Goal: Task Accomplishment & Management: Use online tool/utility

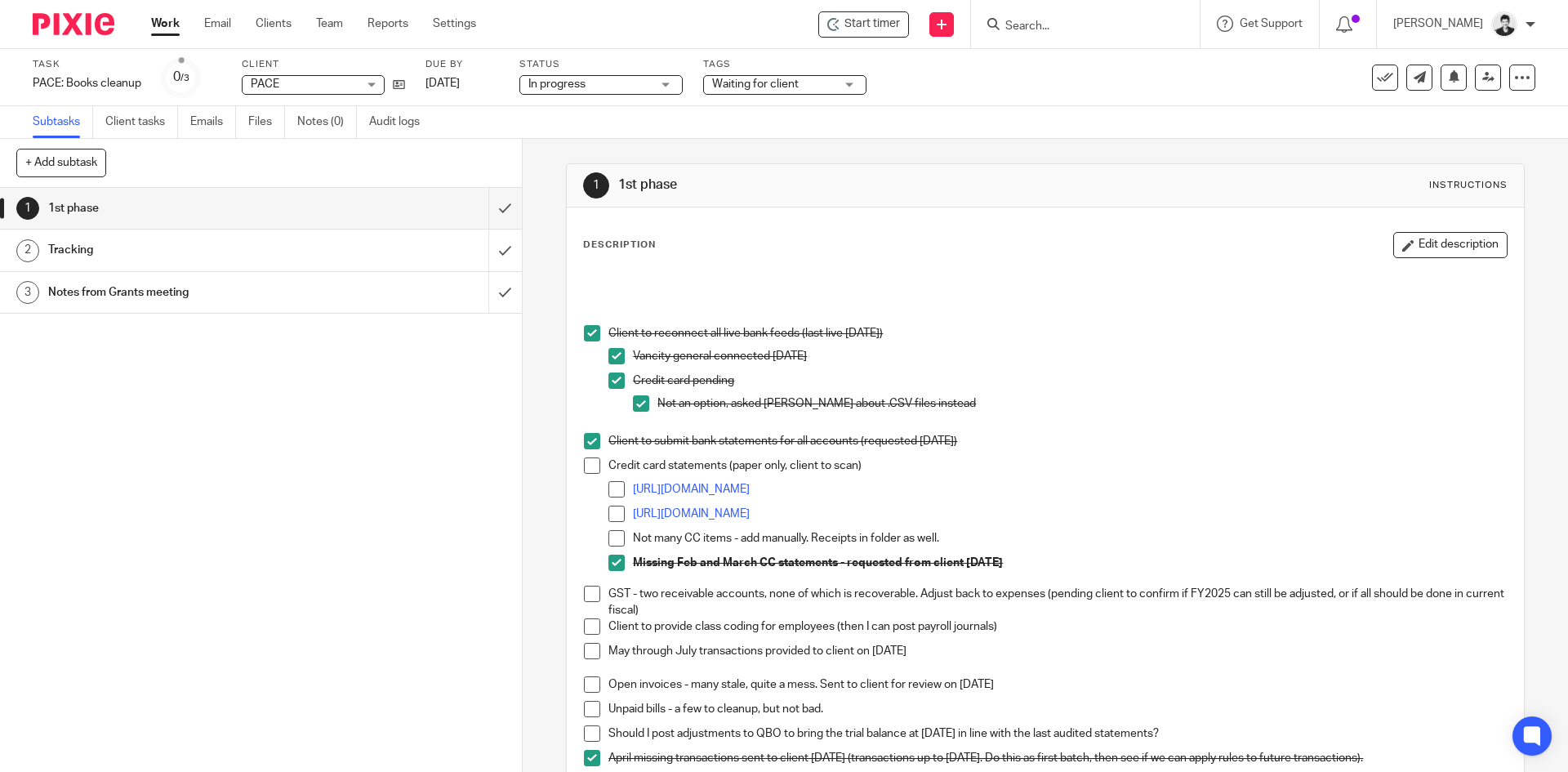
scroll to position [196, 0]
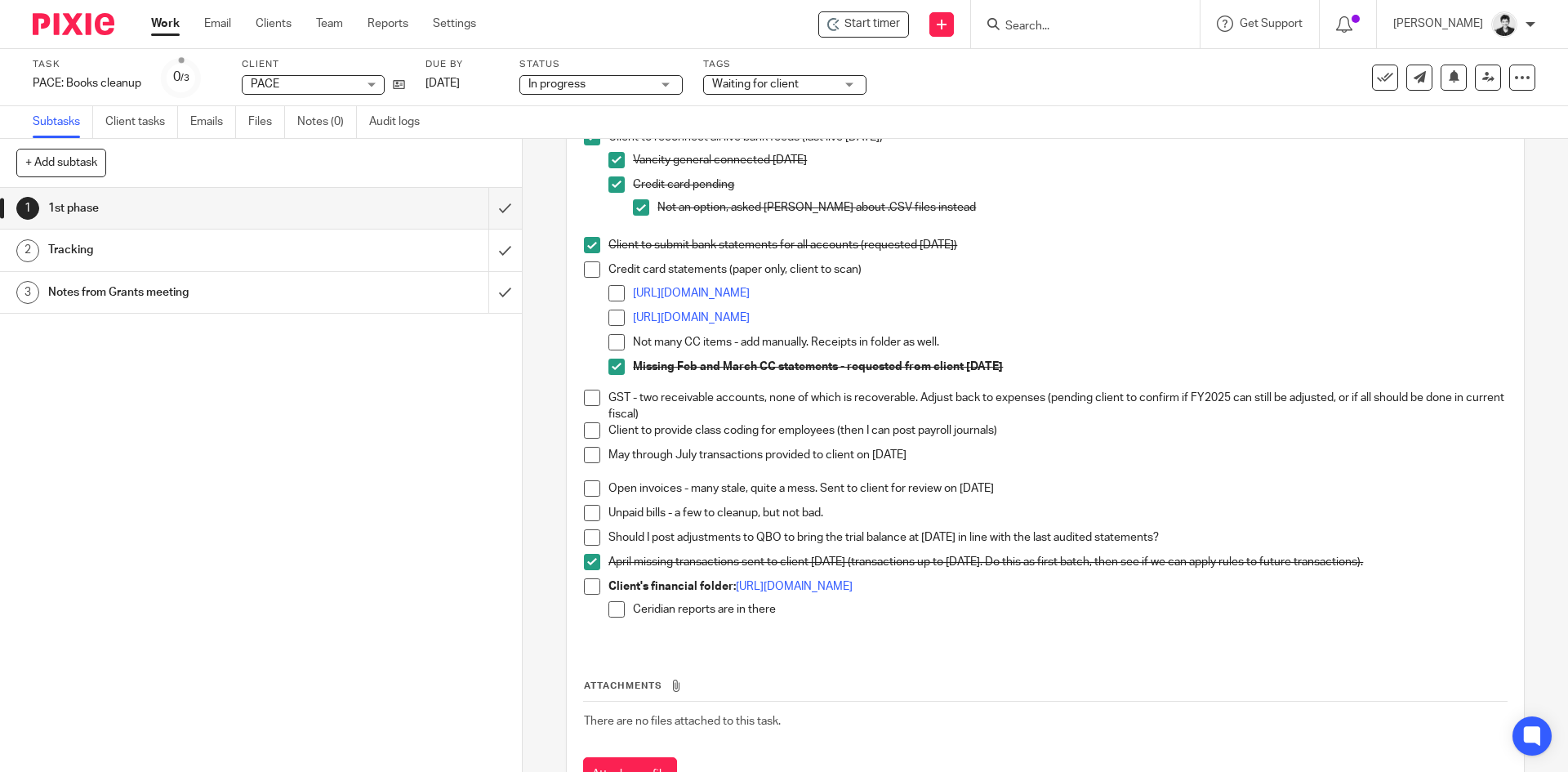
click at [1382, 251] on p "Client to submit bank statements for all accounts (requested July 31)" at bounding box center [1056, 245] width 897 height 17
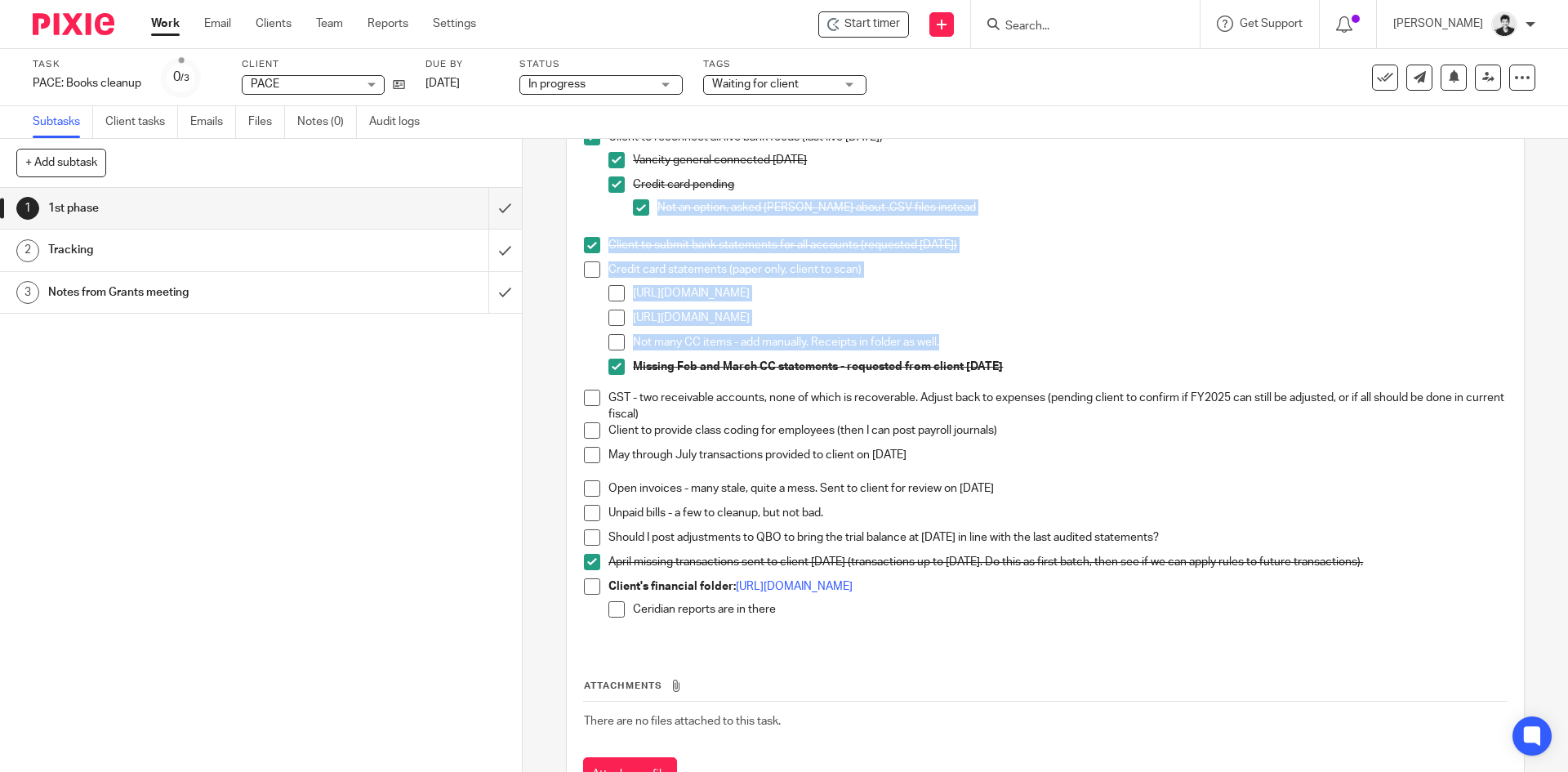
drag, startPoint x: 1542, startPoint y: 354, endPoint x: 1537, endPoint y: 229, distance: 125.1
click at [1530, 189] on div "1 1st phase Instructions Description Edit description Client to reconnect all l…" at bounding box center [1045, 455] width 1045 height 633
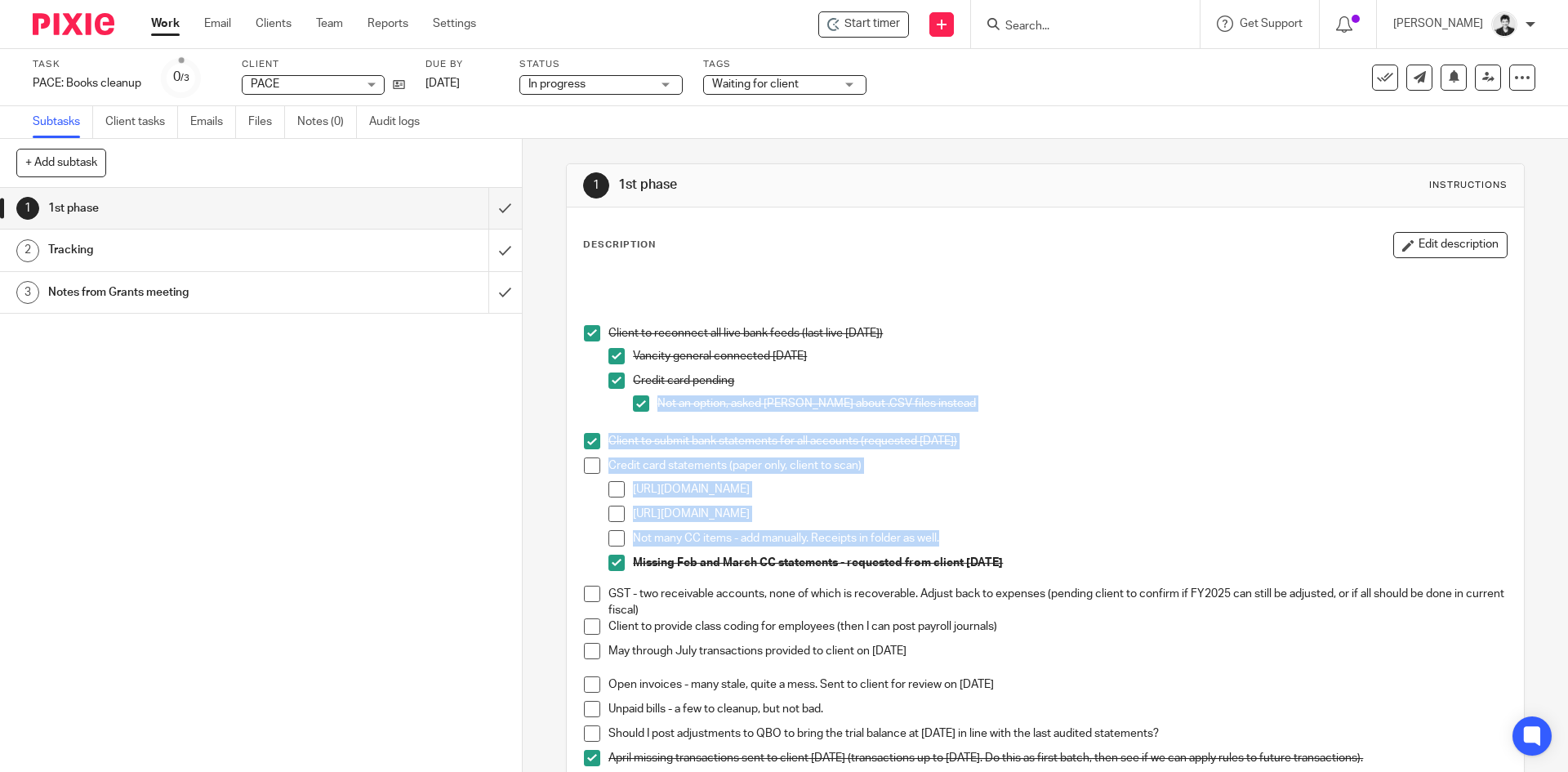
click at [1452, 235] on button "Edit description" at bounding box center [1450, 245] width 114 height 26
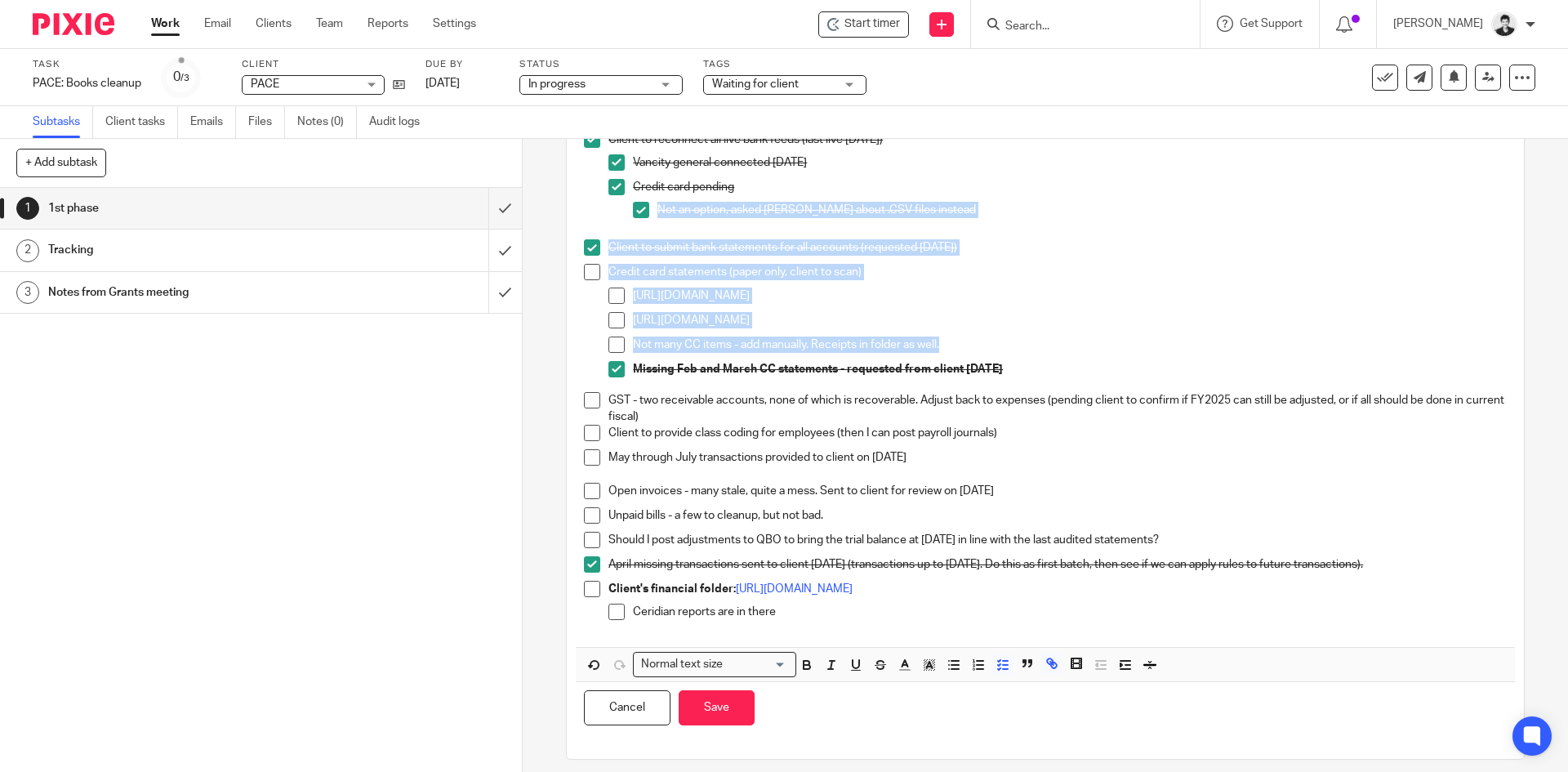
scroll to position [181, 0]
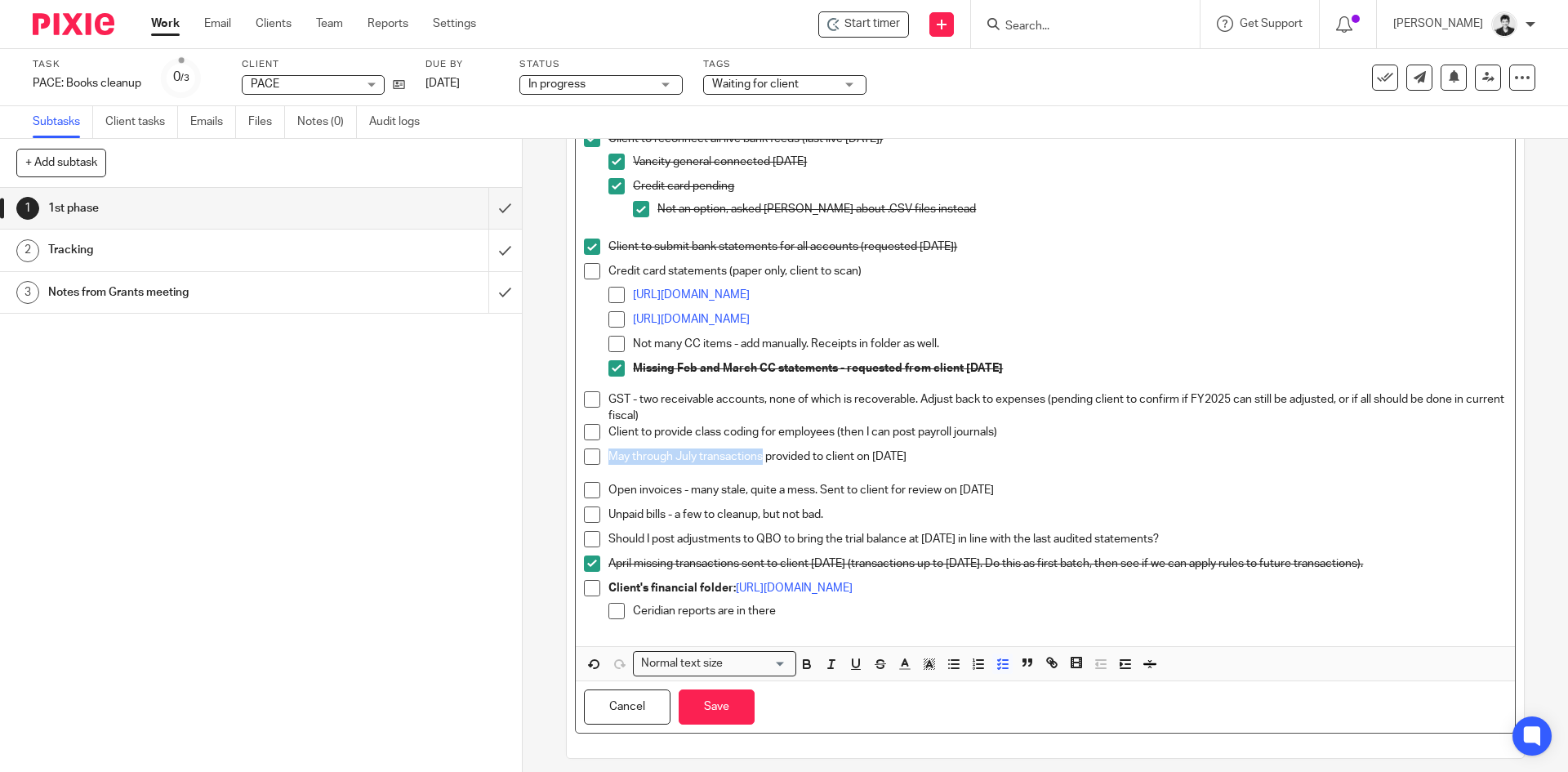
drag, startPoint x: 604, startPoint y: 453, endPoint x: 760, endPoint y: 463, distance: 156.3
click at [760, 463] on p "May through July transactions provided to client on August 28th" at bounding box center [1056, 457] width 897 height 17
click at [1044, 660] on icon "button" at bounding box center [1051, 663] width 15 height 15
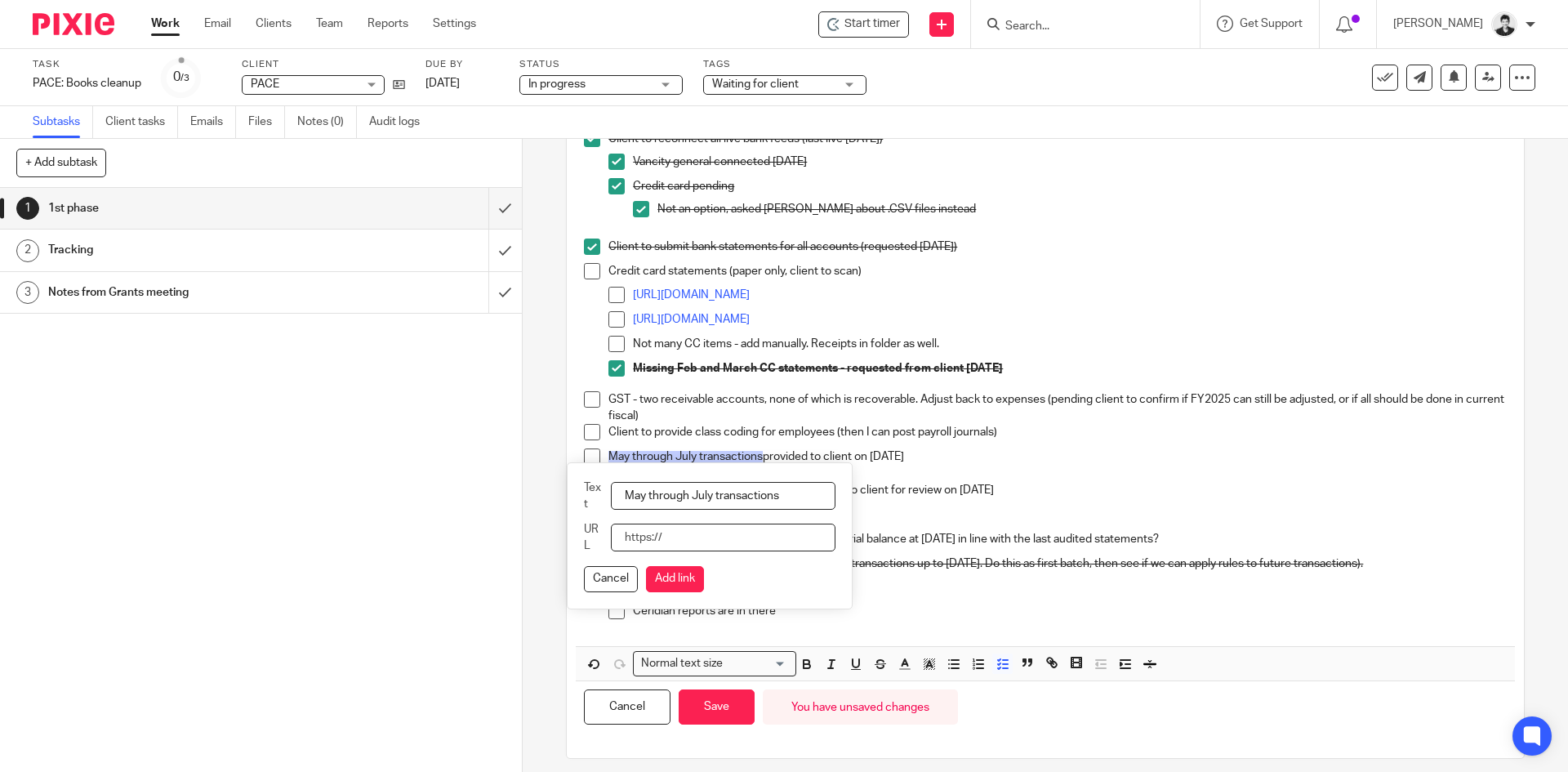
paste input "https://docs.google.com/spreadsheets/d/1v2QObh89fUtAQaR126MBtedMuAiMhJOq/edit?u…"
type input "https://docs.google.com/spreadsheets/d/1v2QObh89fUtAQaR126MBtedMuAiMhJOq/edit?u…"
click at [673, 575] on button "Add link" at bounding box center [674, 578] width 58 height 26
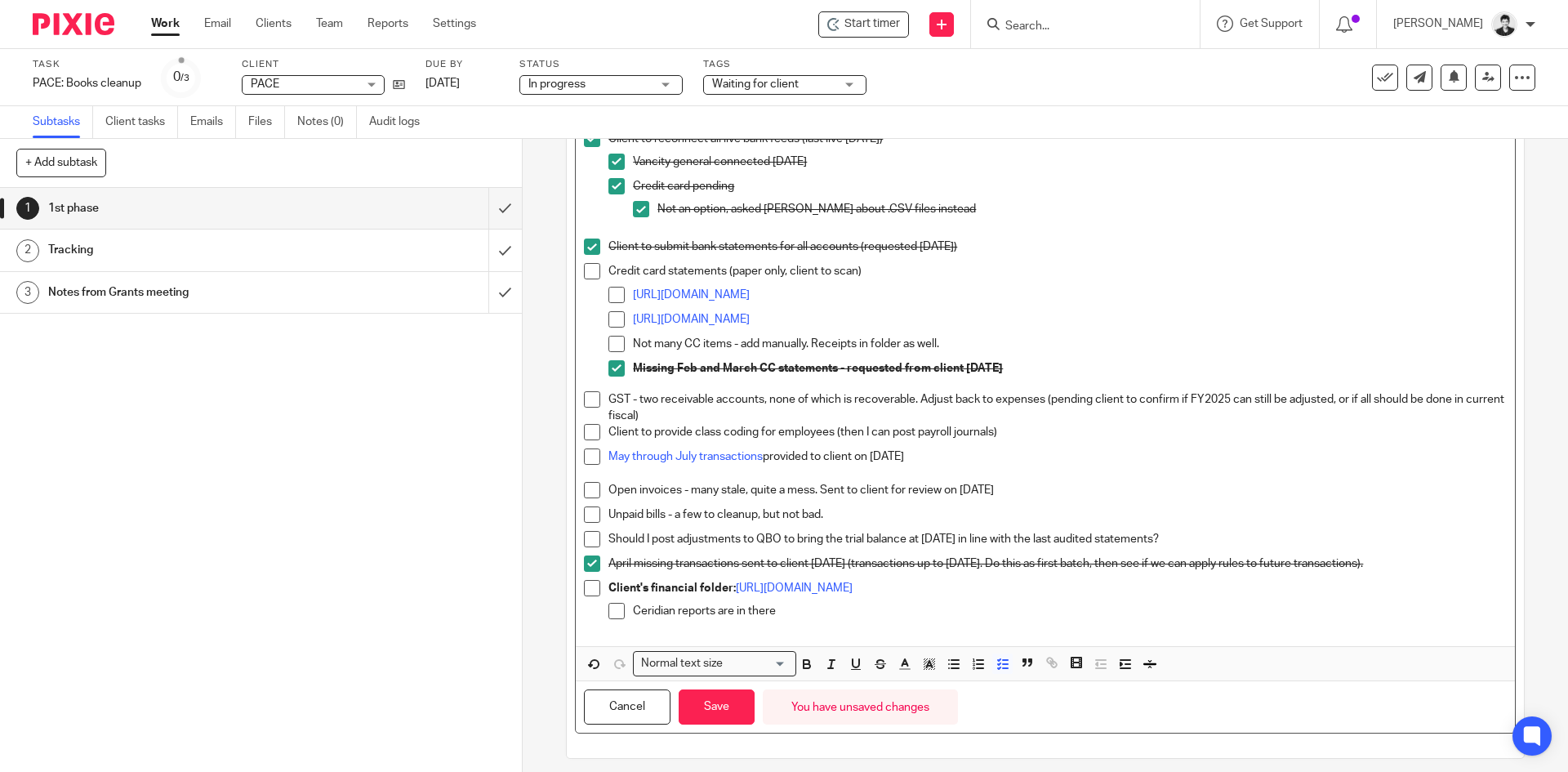
click at [977, 454] on p "May through July transactions provided to client on August 28th" at bounding box center [1056, 457] width 897 height 17
click at [705, 704] on button "Save" at bounding box center [716, 707] width 76 height 35
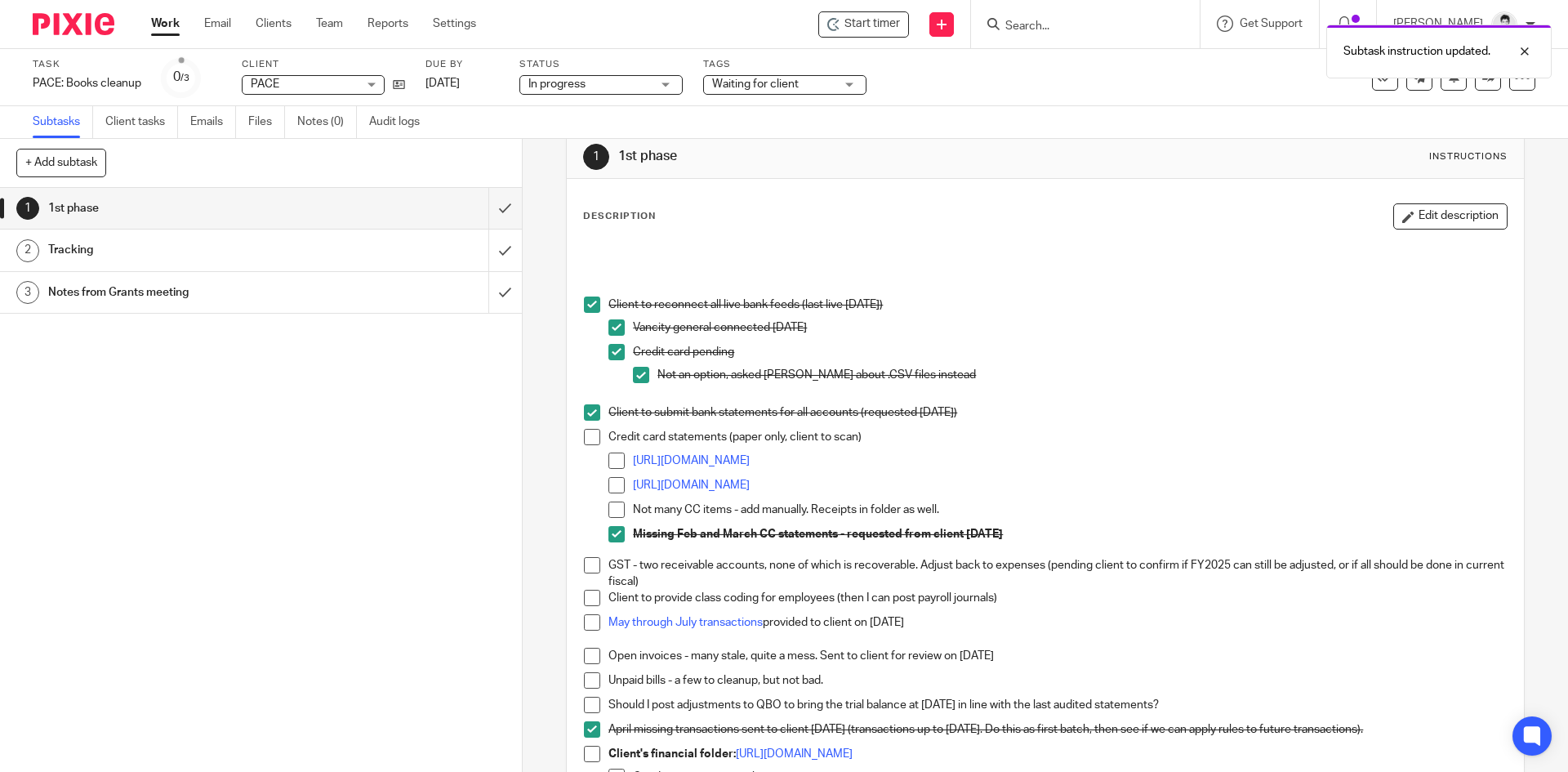
scroll to position [19, 0]
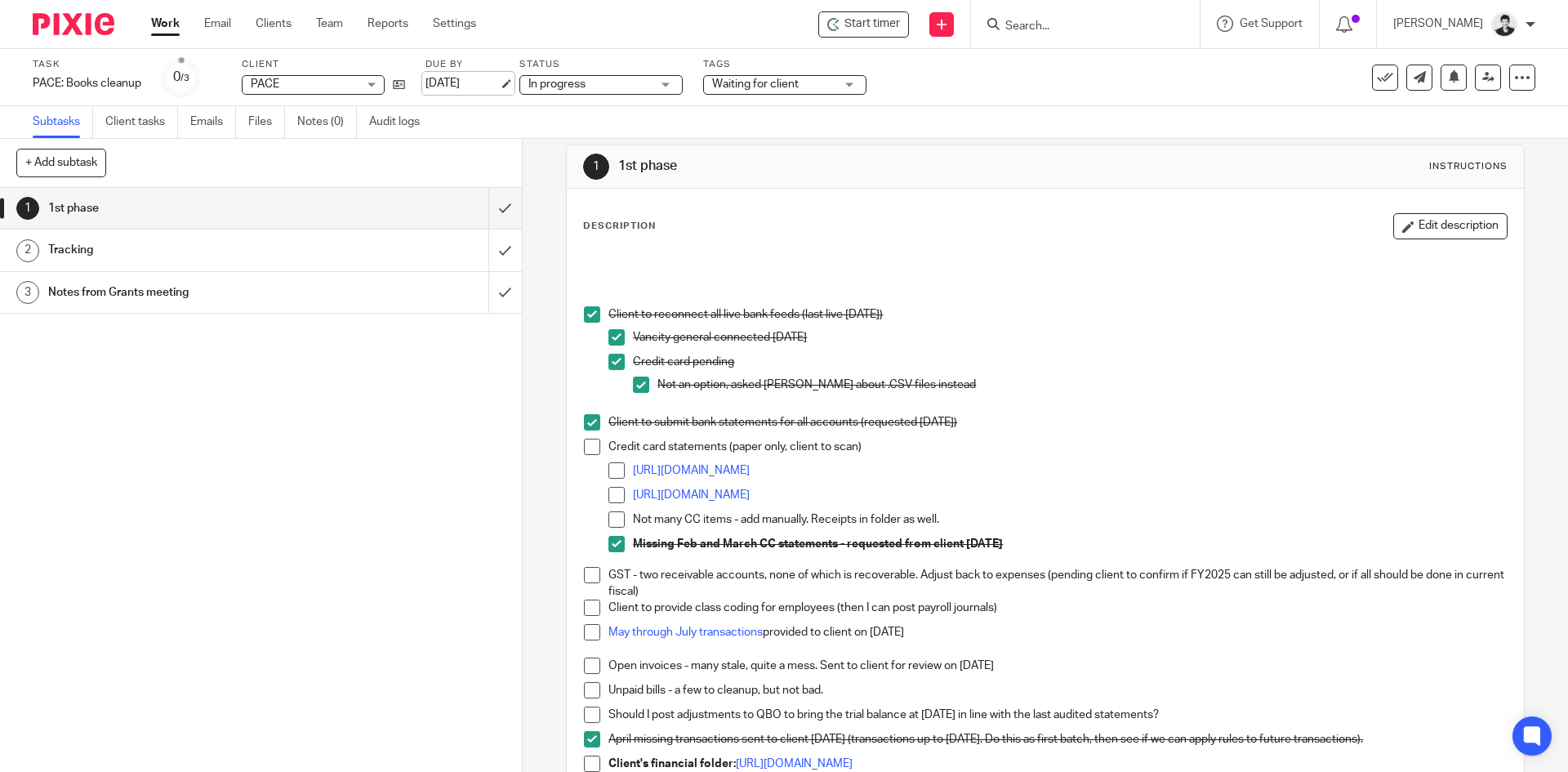
click at [475, 77] on link "Sep 17, 2025" at bounding box center [462, 83] width 73 height 18
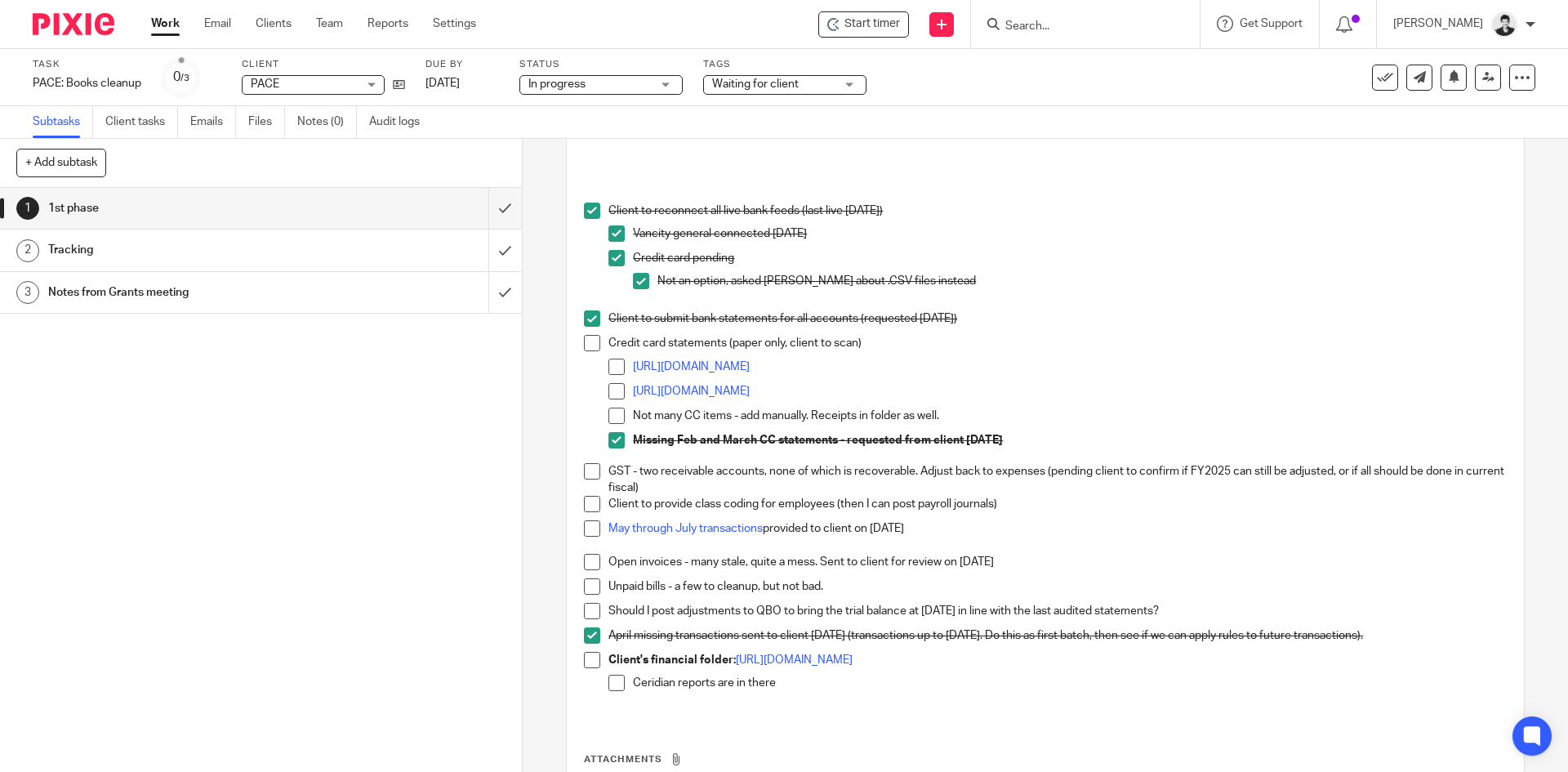
scroll to position [128, 0]
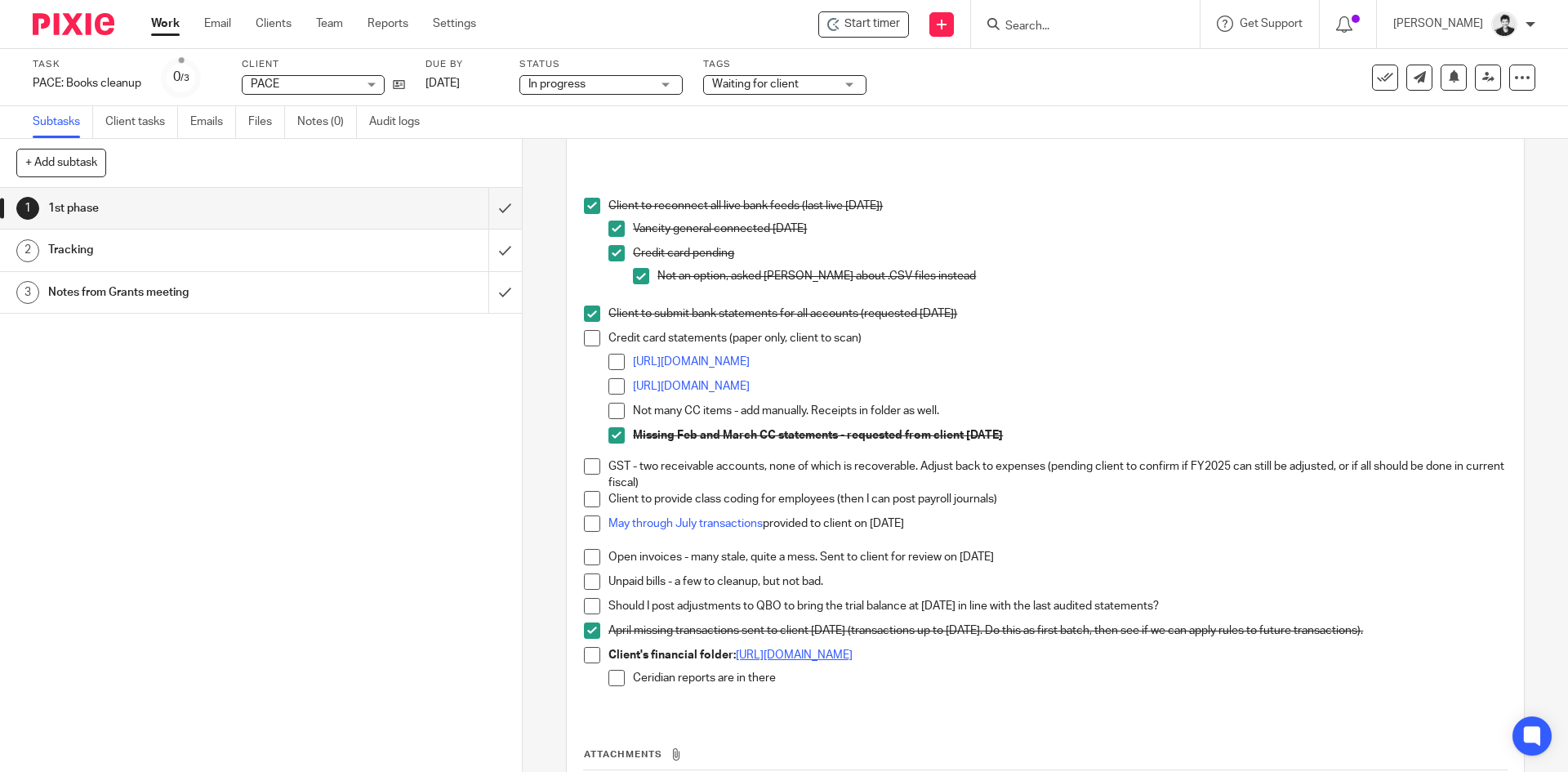
click at [780, 653] on link "https://drive.google.com/drive/folders/15AO-JEFwU3ZKyHPkny5Zrn_y7cfeTTPj?usp=dr…" at bounding box center [794, 655] width 117 height 12
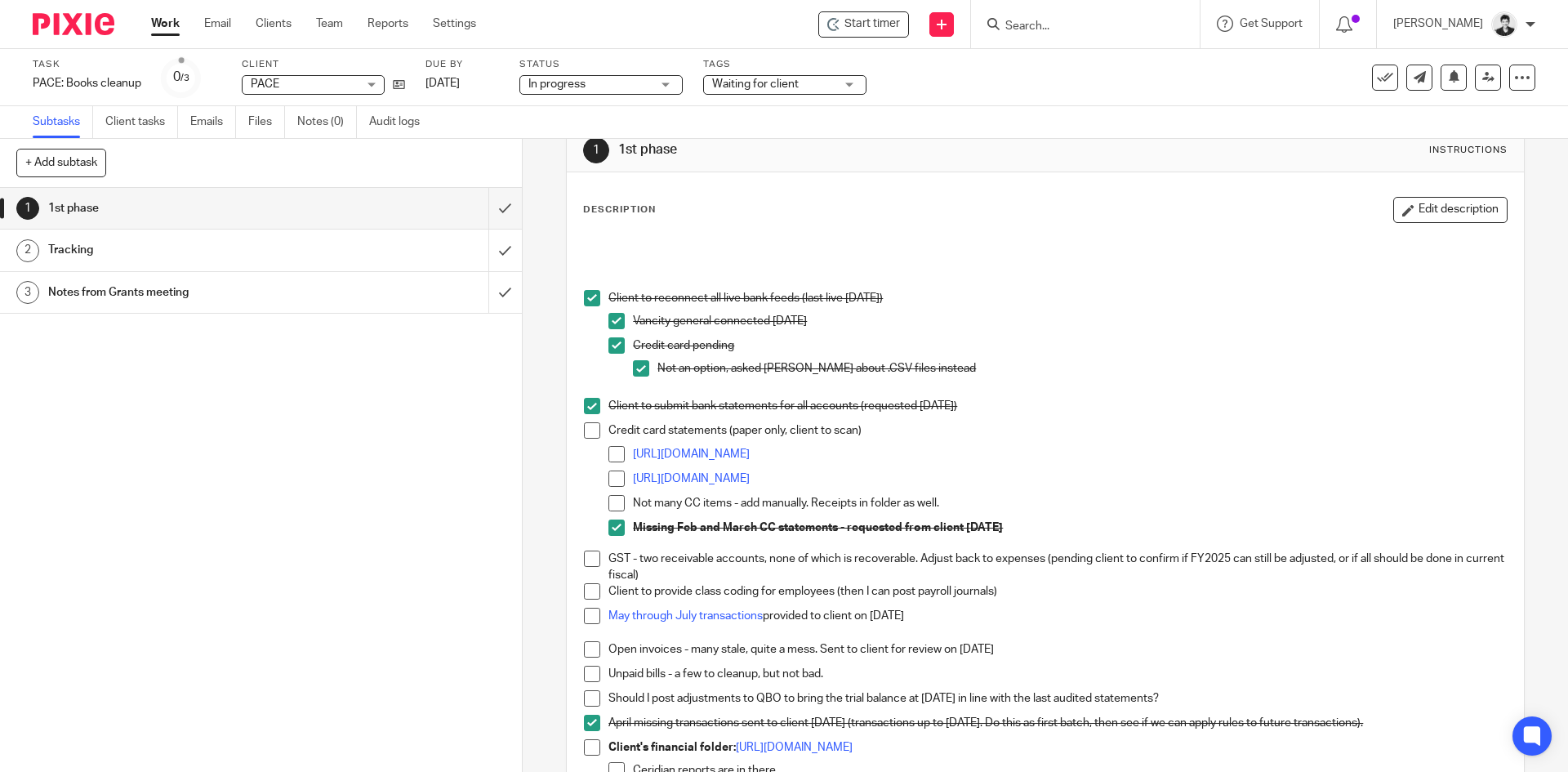
scroll to position [0, 0]
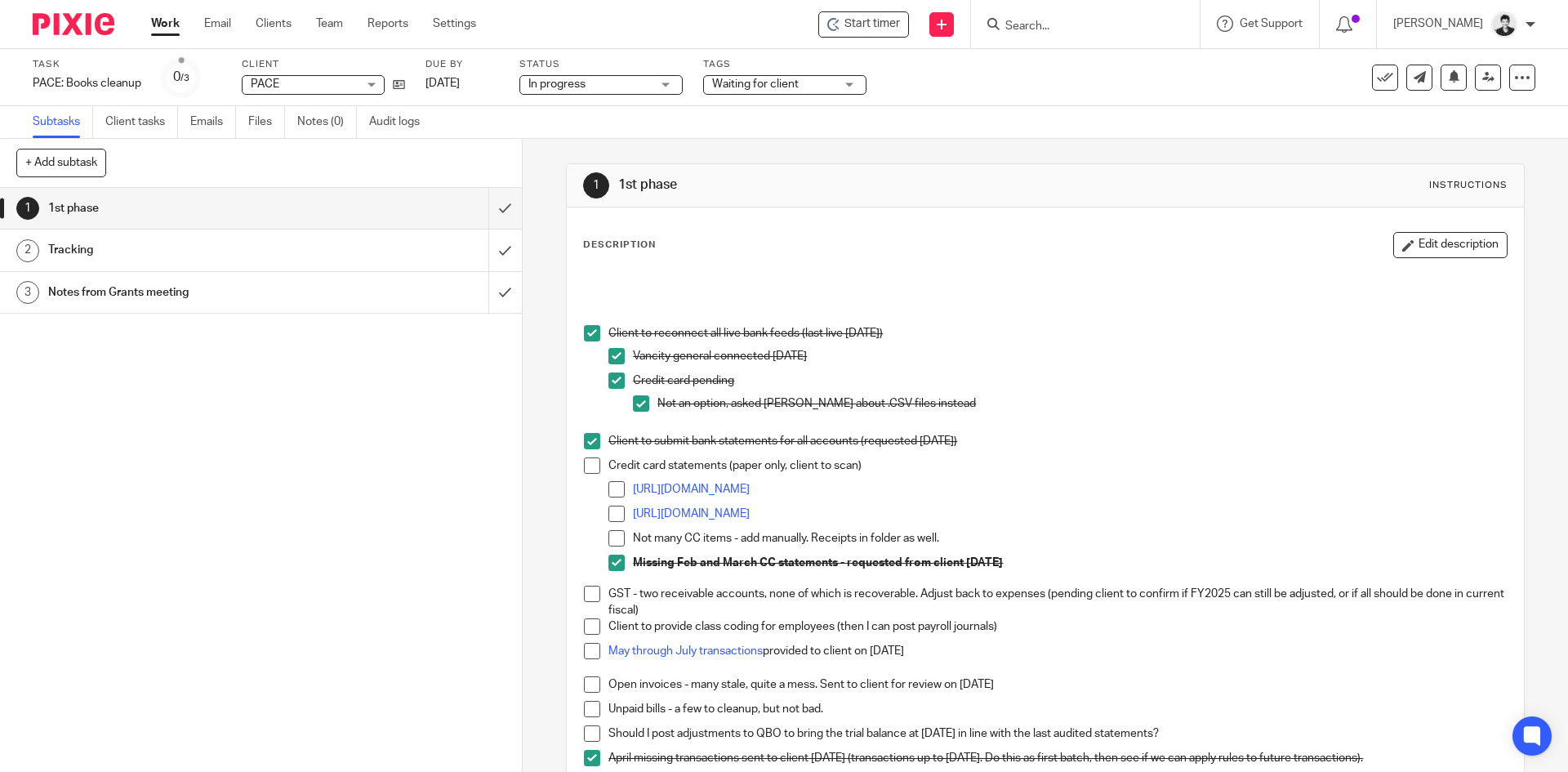
drag, startPoint x: 1445, startPoint y: 243, endPoint x: 1485, endPoint y: 262, distance: 44.3
click at [1446, 244] on button "Edit description" at bounding box center [1450, 245] width 114 height 26
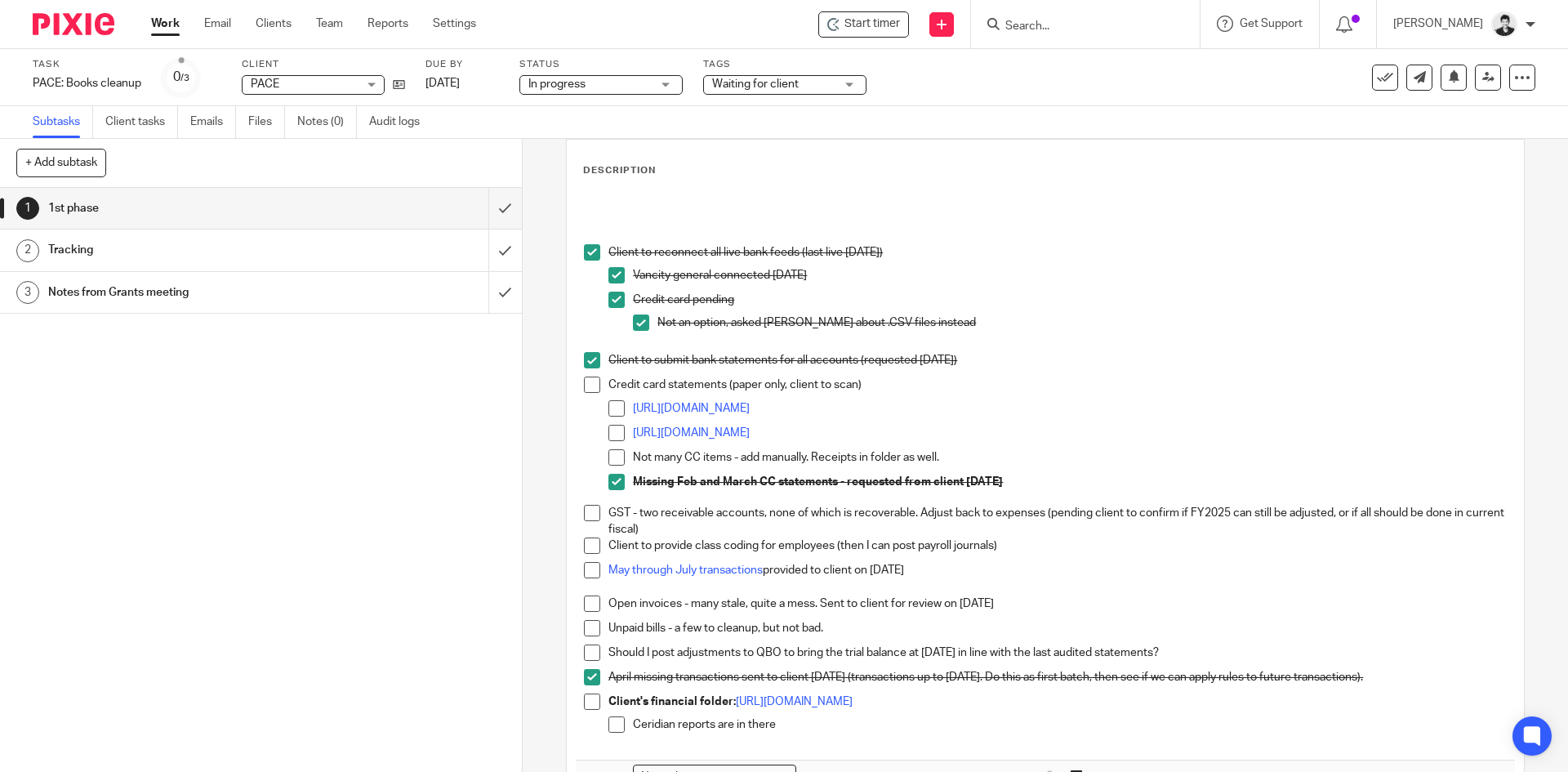
scroll to position [193, 0]
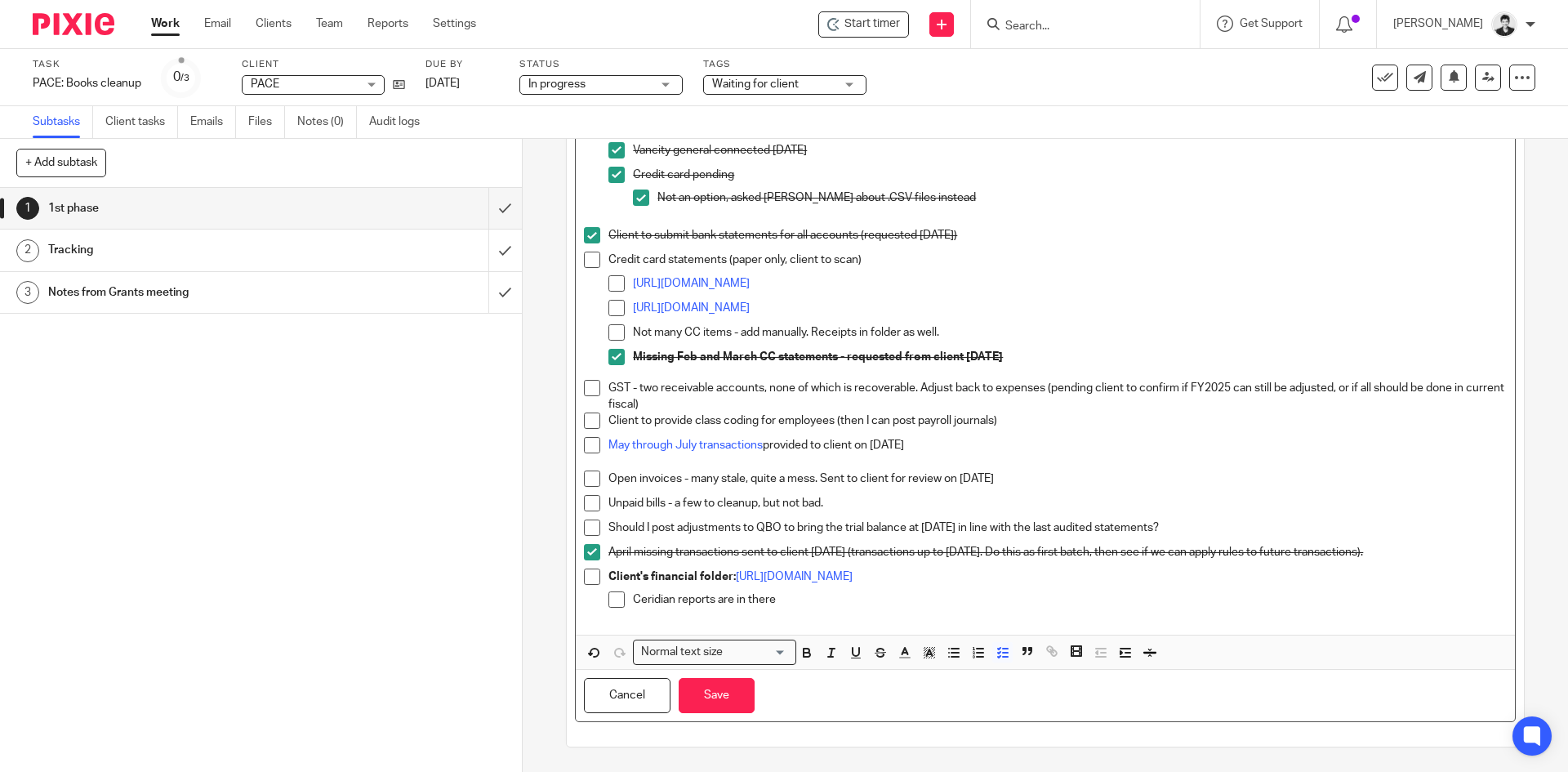
click at [796, 598] on p "Ceridian reports are in there" at bounding box center [1069, 599] width 873 height 17
drag, startPoint x: 1417, startPoint y: 551, endPoint x: 502, endPoint y: 547, distance: 915.0
click at [502, 547] on div "+ Add subtask Cancel + Add 1 1st phase 2 Tracking 3 Notes from Grants meeting A…" at bounding box center [784, 455] width 1568 height 633
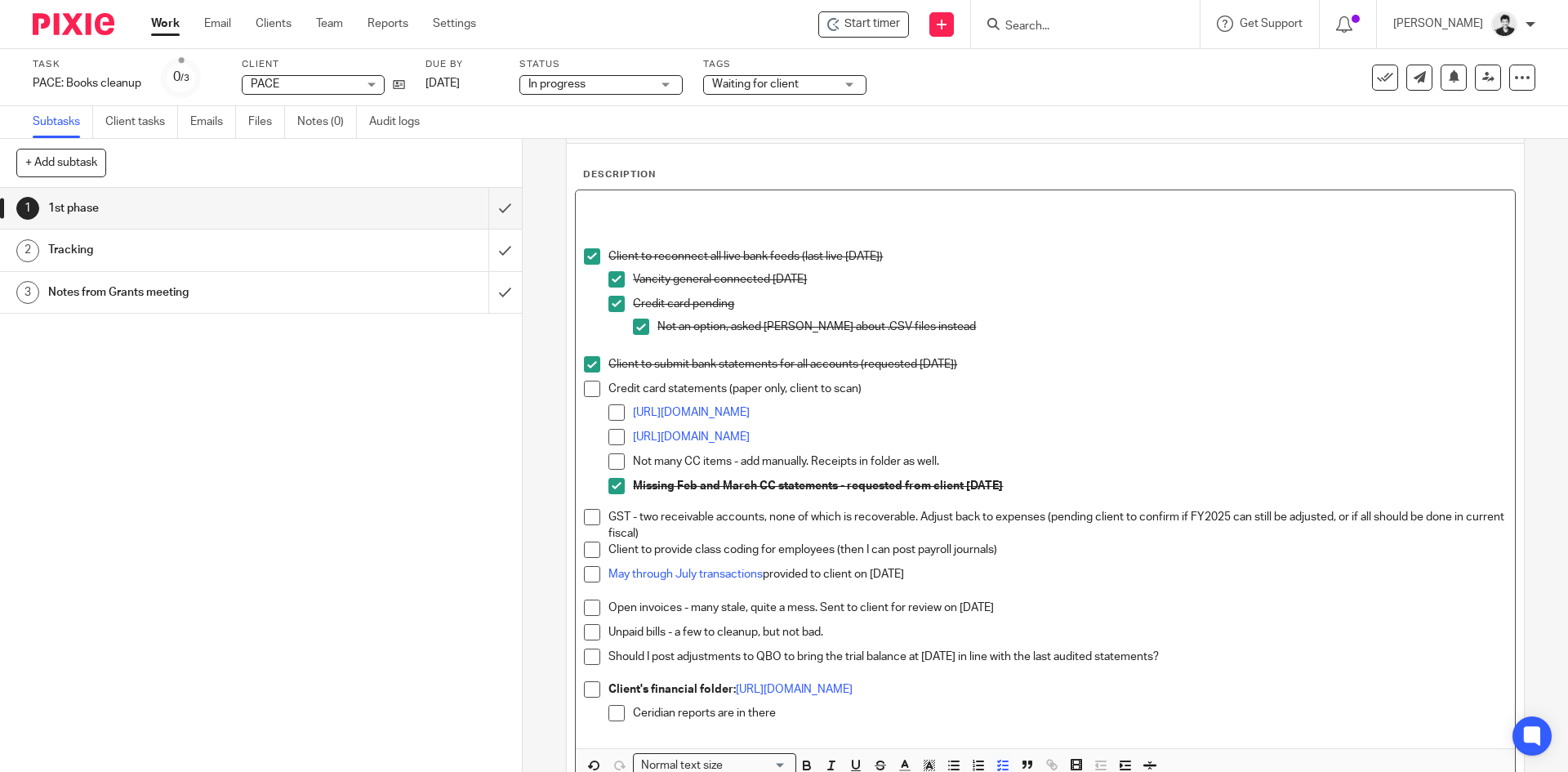
scroll to position [32, 0]
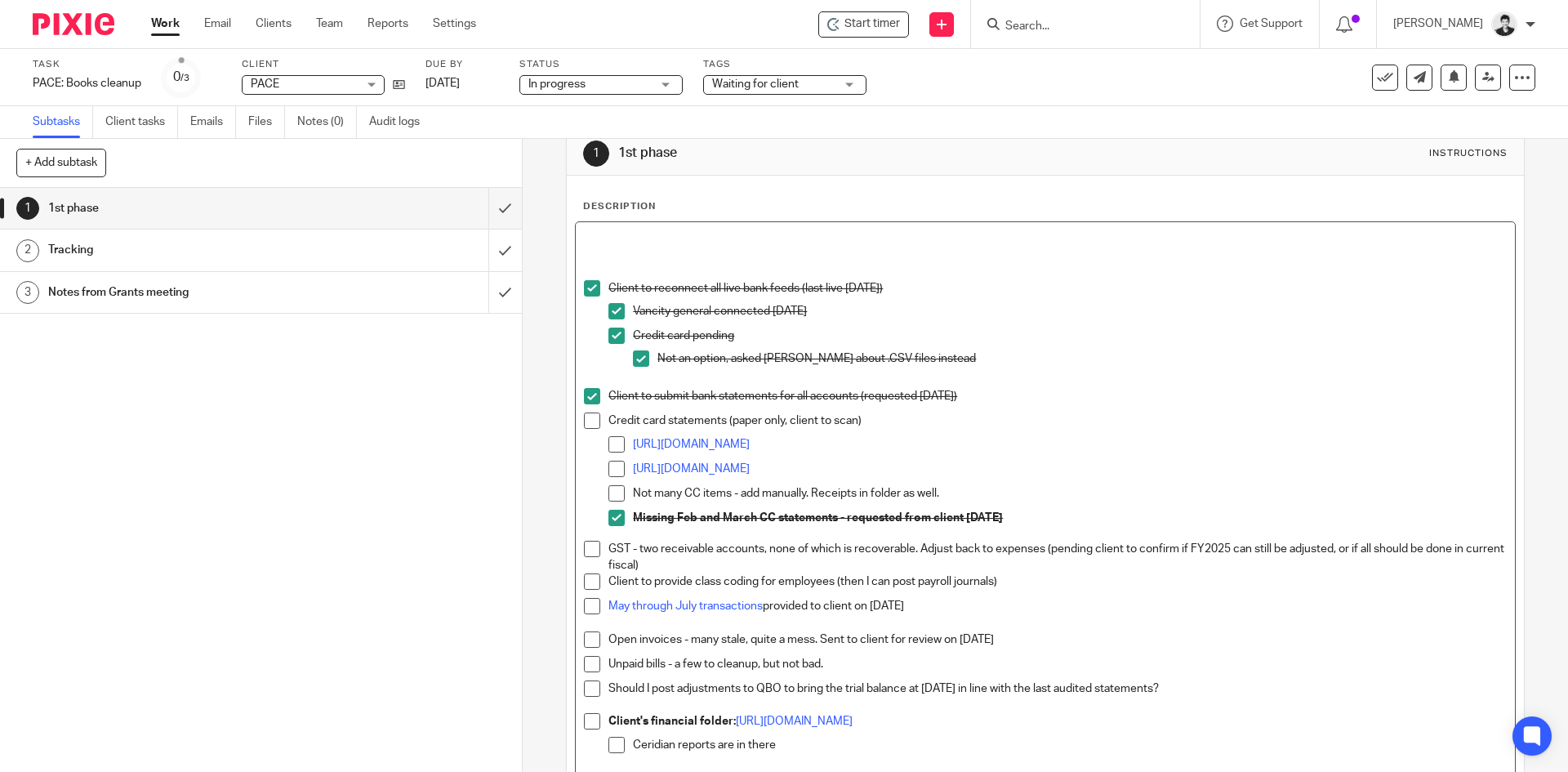
drag, startPoint x: 996, startPoint y: 395, endPoint x: 602, endPoint y: 251, distance: 419.5
click at [599, 249] on div "Client to reconnect all live bank feeds (last live April 2025) Vancity general …" at bounding box center [1045, 500] width 938 height 557
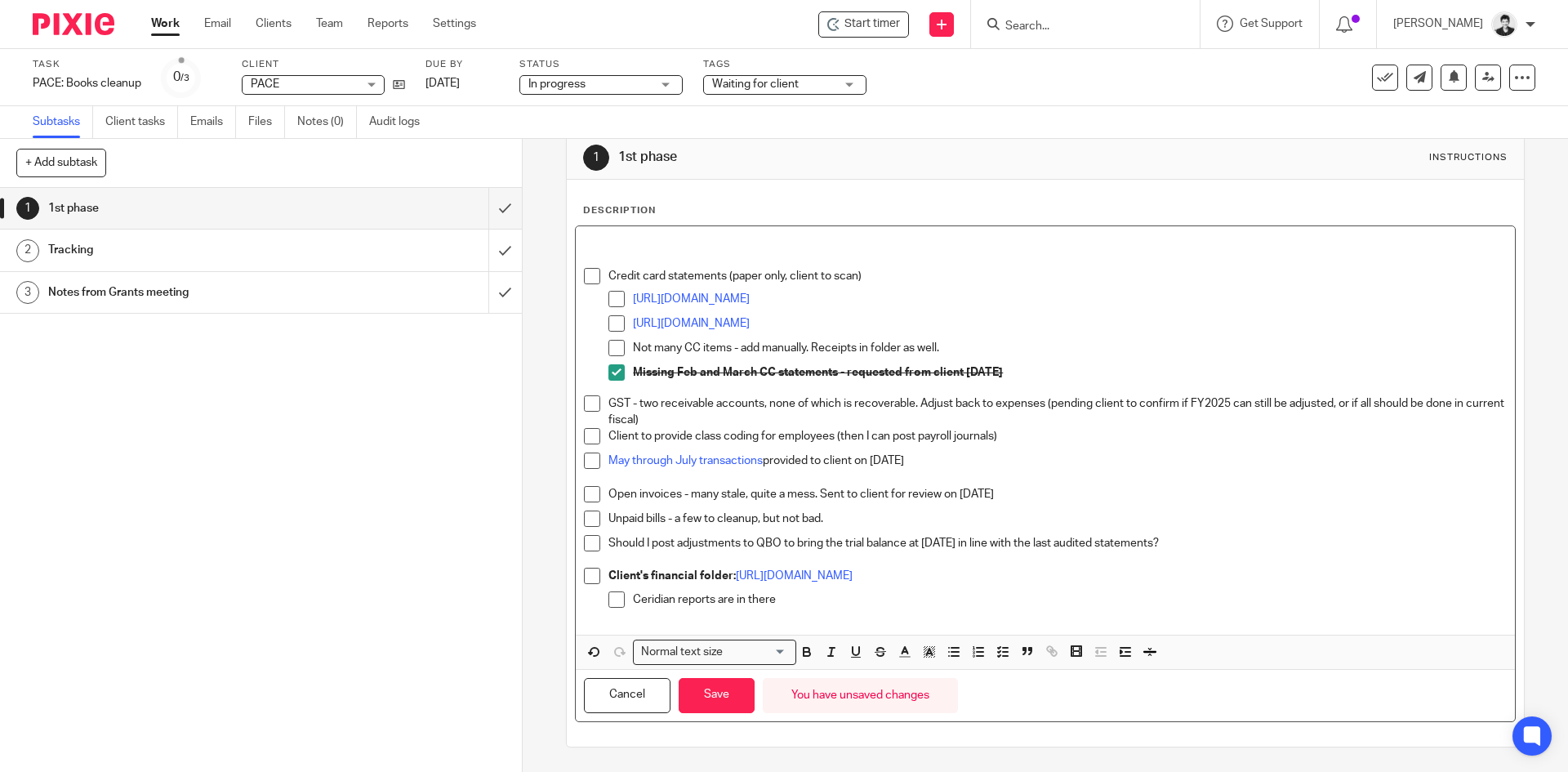
scroll to position [28, 0]
click at [602, 269] on li "Credit card statements (paper only, client to scan) https://drive.google.com/dr…" at bounding box center [1045, 331] width 922 height 128
drag, startPoint x: 1035, startPoint y: 369, endPoint x: 612, endPoint y: 368, distance: 423.0
click at [612, 368] on li "Missing Feb and March CC statements - requested from client Sept 10th" at bounding box center [1056, 376] width 897 height 24
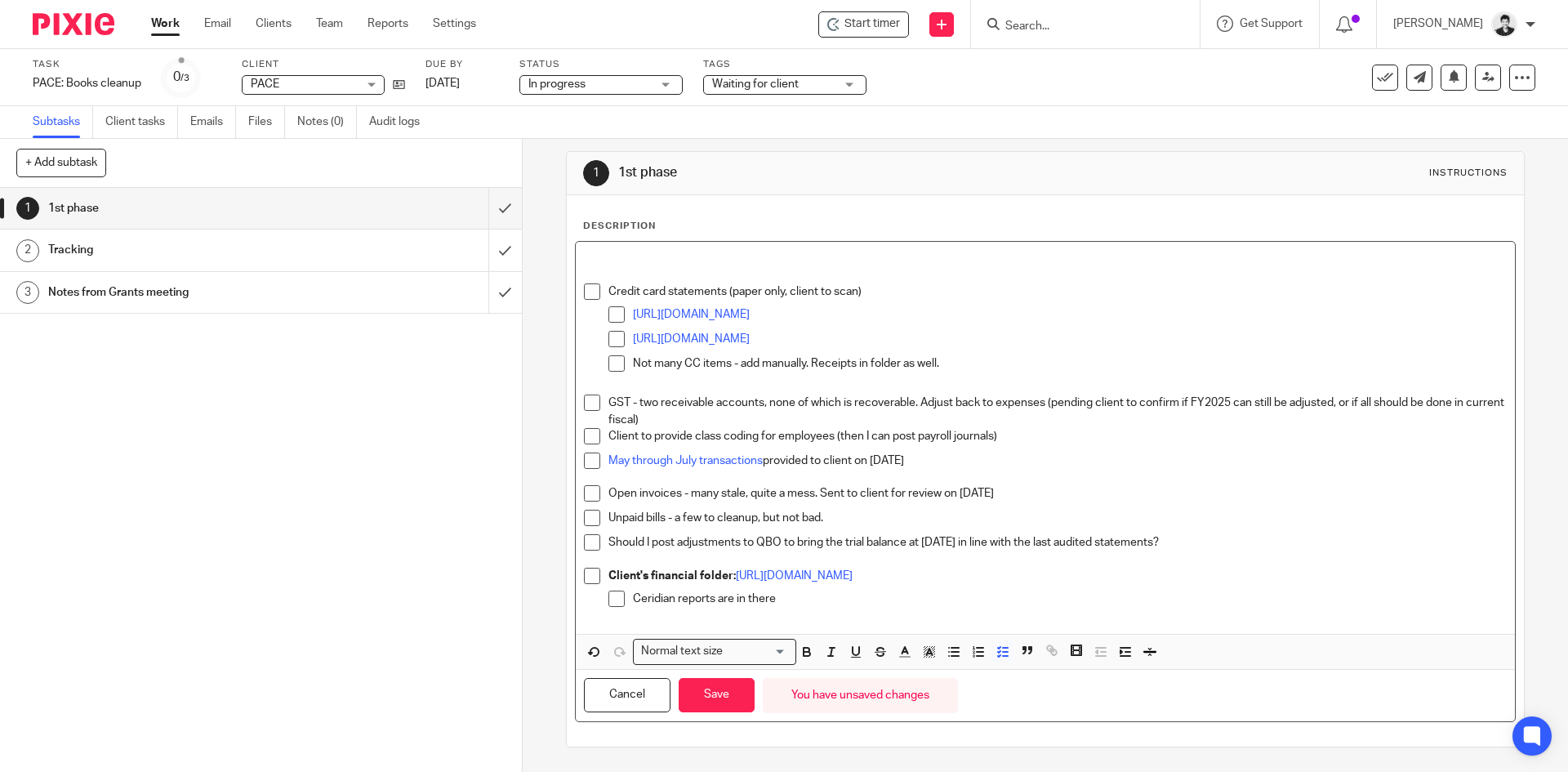
click at [626, 341] on li "https://drive.google.com/drive/folders/1rilHGHk8dVMTz62lVzWT12I-gnHDGdpd?usp=dr…" at bounding box center [1056, 342] width 897 height 24
drag, startPoint x: 1139, startPoint y: 311, endPoint x: 613, endPoint y: 314, distance: 526.0
click at [613, 314] on li "https://drive.google.com/drive/folders/125ed4A1xIskCXM0fl488i3dfBB3qdkDX?usp=dr…" at bounding box center [1056, 318] width 897 height 24
drag, startPoint x: 899, startPoint y: 367, endPoint x: 868, endPoint y: 369, distance: 31.1
click at [868, 369] on p "Not many CC items - add manually. Receipts in folder as well." at bounding box center [1069, 364] width 873 height 17
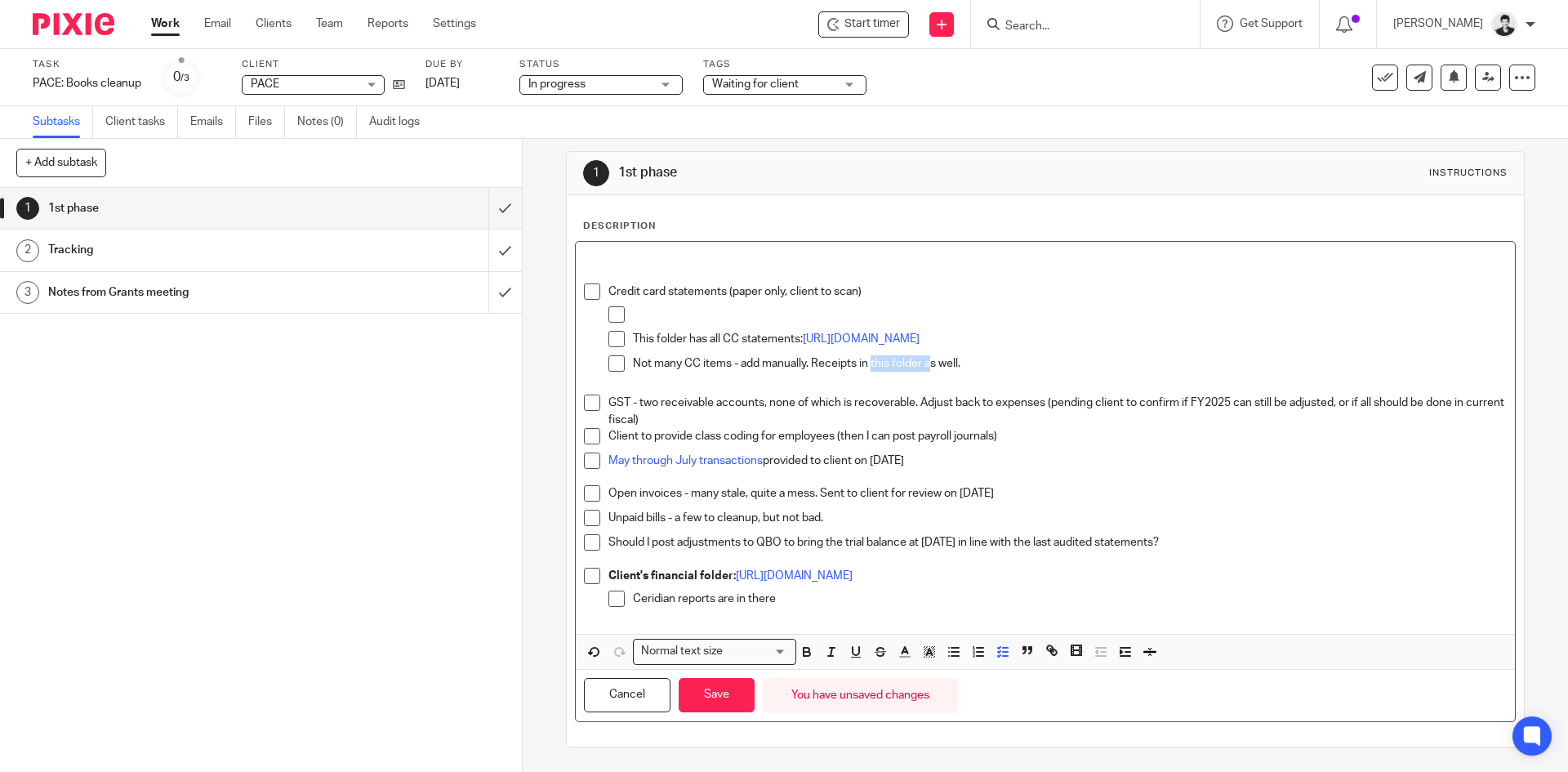
drag, startPoint x: 867, startPoint y: 368, endPoint x: 925, endPoint y: 367, distance: 58.0
click at [925, 367] on p "Not many CC items - add manually. Receipts in this folder as well." at bounding box center [1069, 364] width 873 height 17
click at [1051, 651] on icon "button" at bounding box center [1053, 652] width 6 height 6
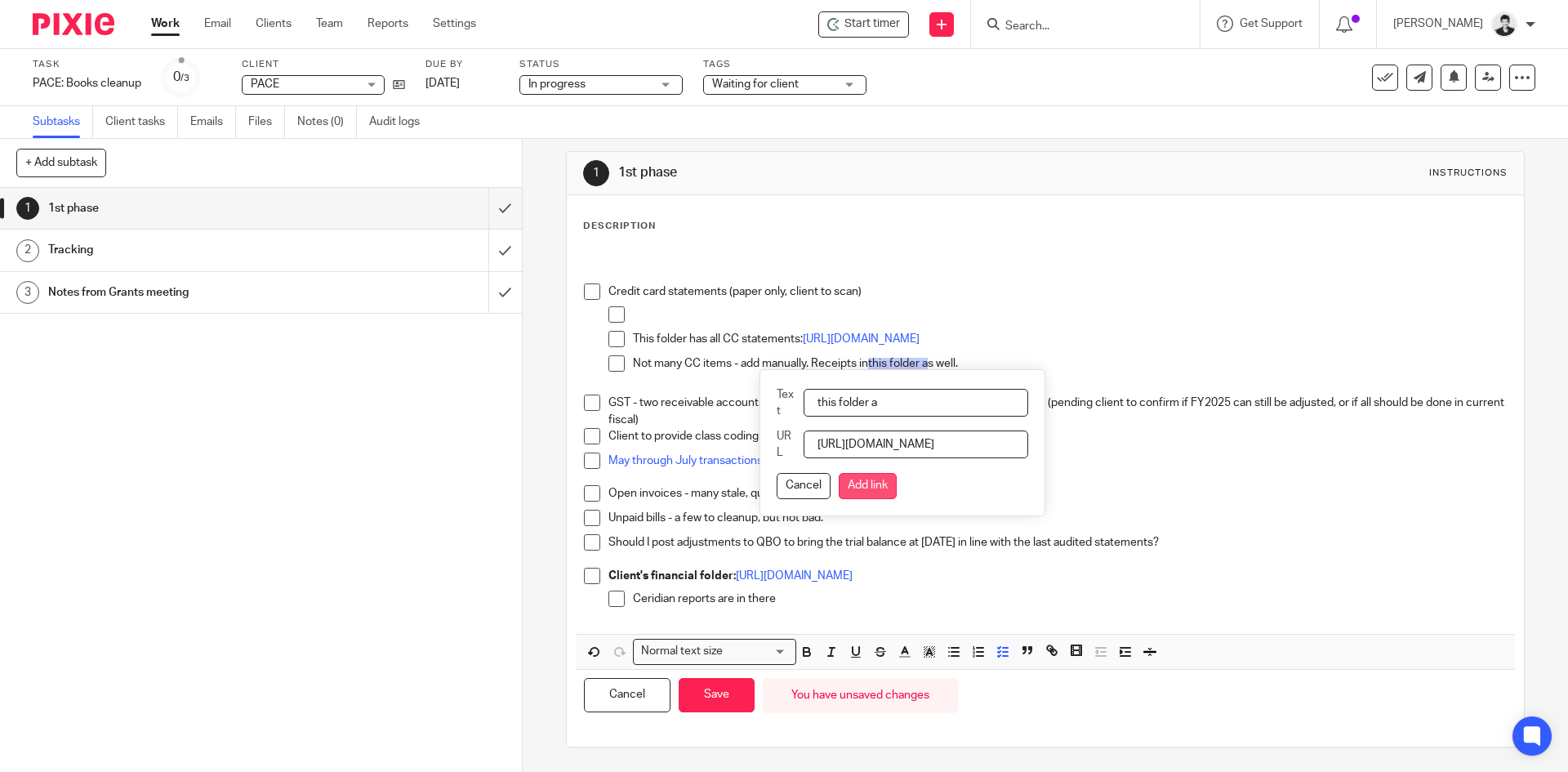
scroll to position [0, 286]
type input "https://drive.google.com/drive/folders/125ed4A1xIskCXM0fl488i3dfBB3qdkDX?usp=dr…"
click at [869, 483] on button "Add link" at bounding box center [867, 486] width 58 height 26
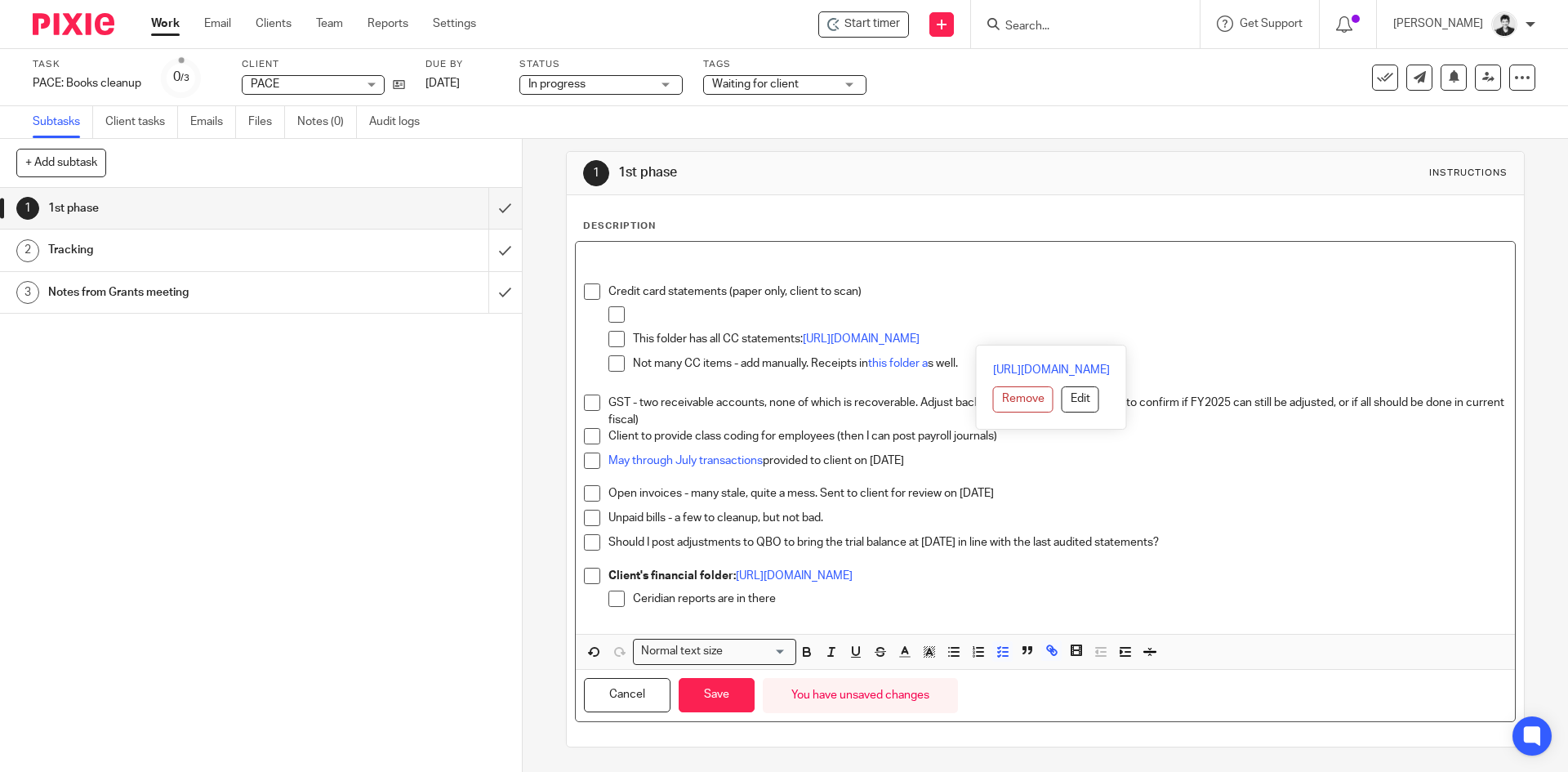
drag, startPoint x: 1174, startPoint y: 338, endPoint x: 801, endPoint y: 336, distance: 373.0
click at [801, 336] on p "This folder has all CC statements: https://drive.google.com/drive/folders/1rilH…" at bounding box center [1069, 339] width 873 height 17
drag, startPoint x: 628, startPoint y: 338, endPoint x: 685, endPoint y: 339, distance: 57.0
click at [685, 339] on p "This folder has all CC statements:" at bounding box center [1069, 339] width 873 height 17
click at [1046, 649] on icon "button" at bounding box center [1049, 648] width 6 height 6
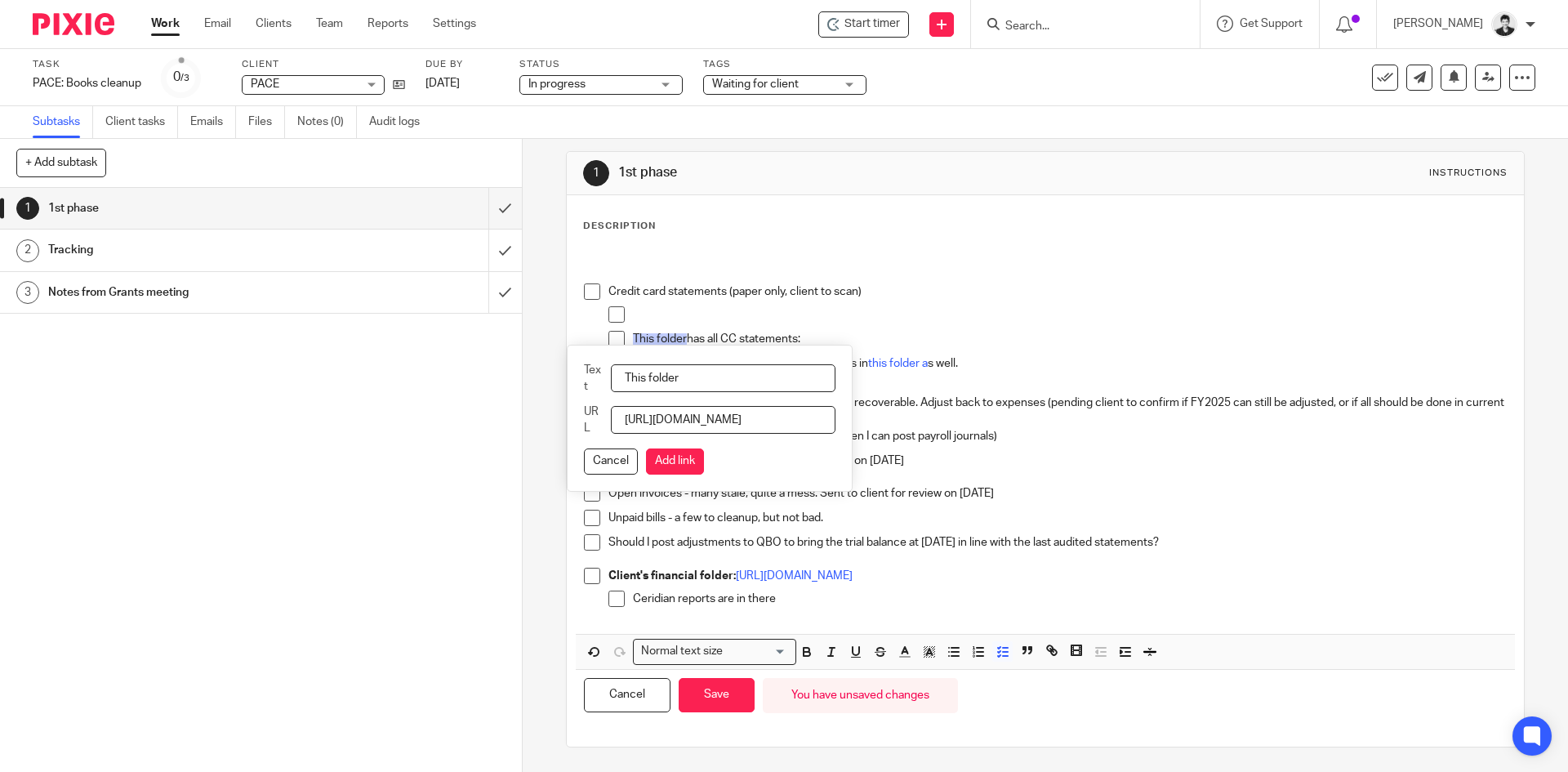
scroll to position [0, 291]
type input "https://drive.google.com/drive/folders/1rilHGHk8dVMTz62lVzWT12I-gnHDGdpd?usp=dr…"
click at [665, 460] on button "Add link" at bounding box center [674, 461] width 58 height 26
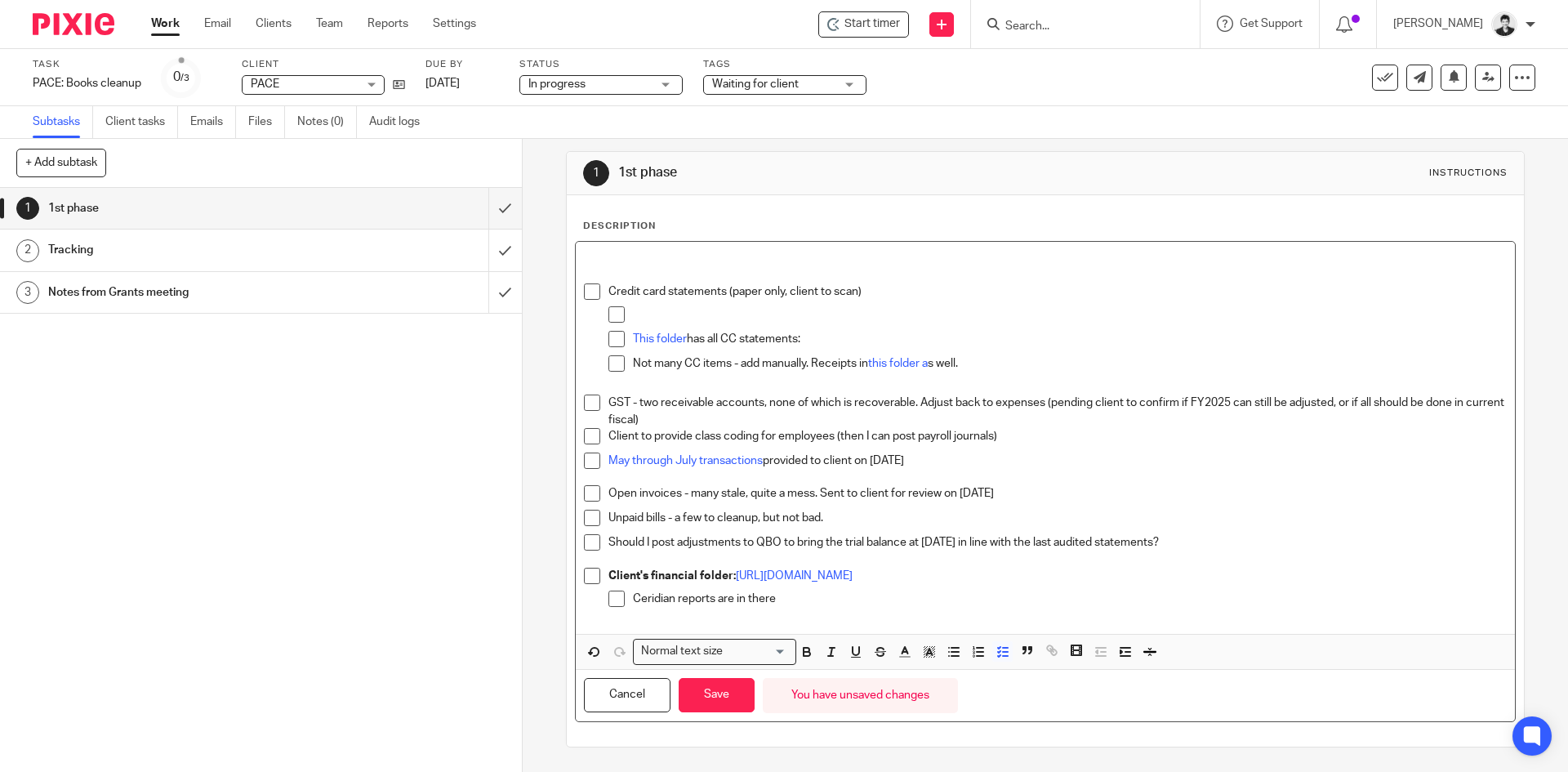
click at [649, 304] on div "Credit card statements (paper only, client to scan) This folder has all CC stat…" at bounding box center [1056, 340] width 897 height 112
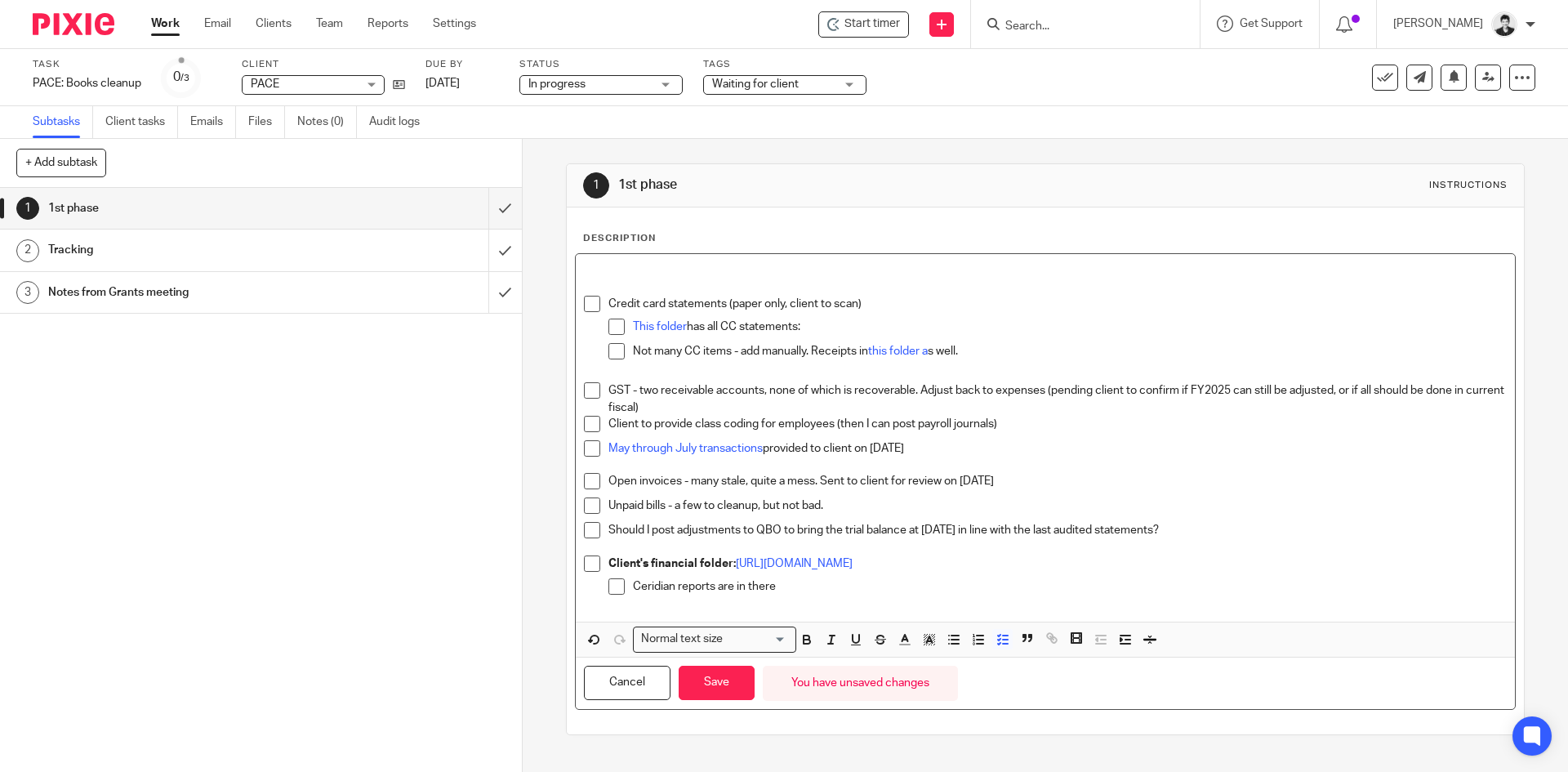
click at [976, 352] on p "Not many CC items - add manually. Receipts in this folder a s well." at bounding box center [1069, 351] width 873 height 17
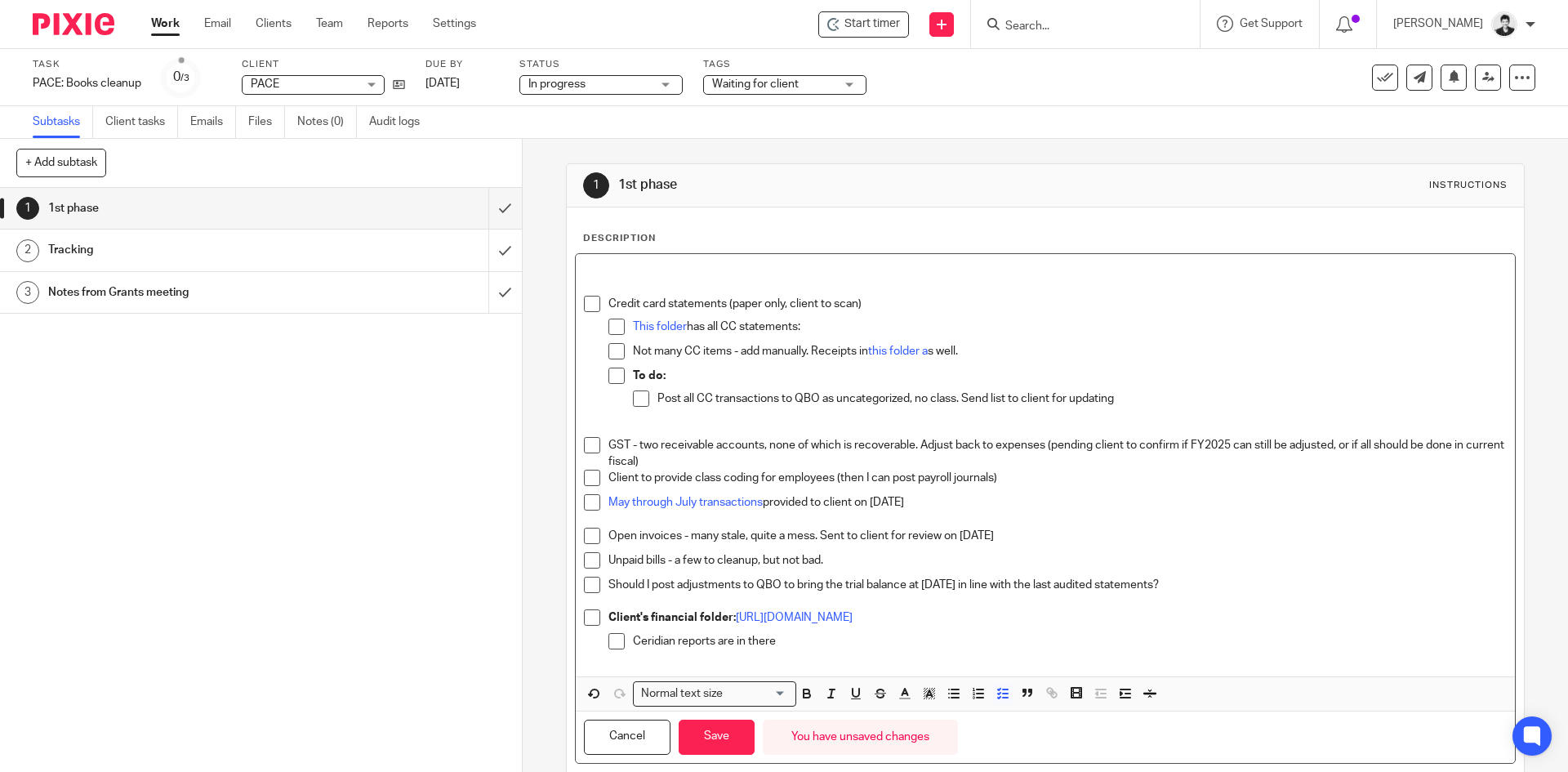
click at [918, 443] on p "GST - two receivable accounts, none of which is recoverable. Adjust back to exp…" at bounding box center [1056, 453] width 897 height 33
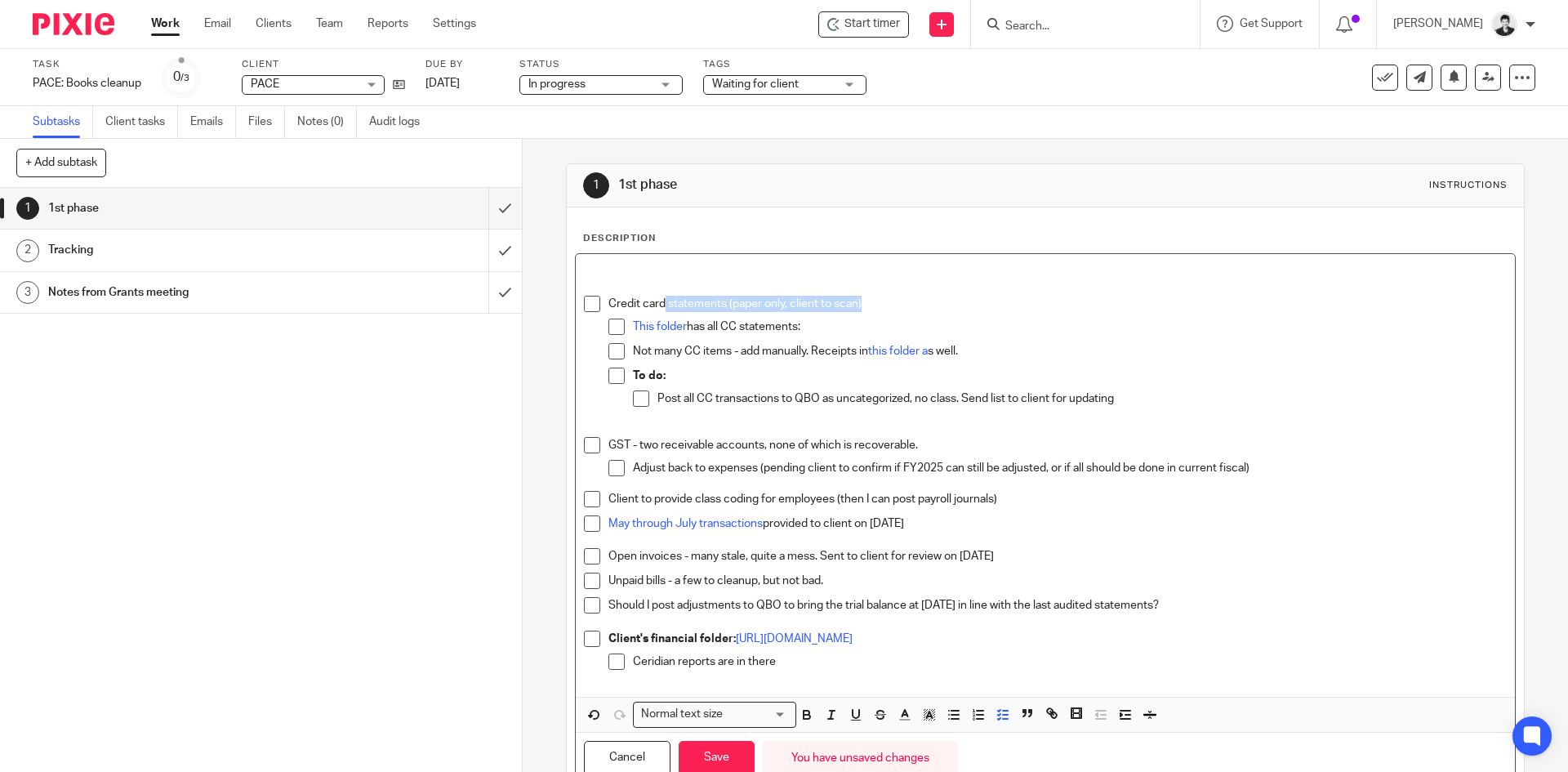
drag, startPoint x: 879, startPoint y: 310, endPoint x: 662, endPoint y: 300, distance: 217.2
click at [662, 300] on p "Credit card statements (paper only, client to scan)" at bounding box center [1056, 304] width 897 height 17
click at [658, 394] on p "Post all CC transactions to QBO as uncategorized, no class. Send list to client…" at bounding box center [1081, 399] width 849 height 17
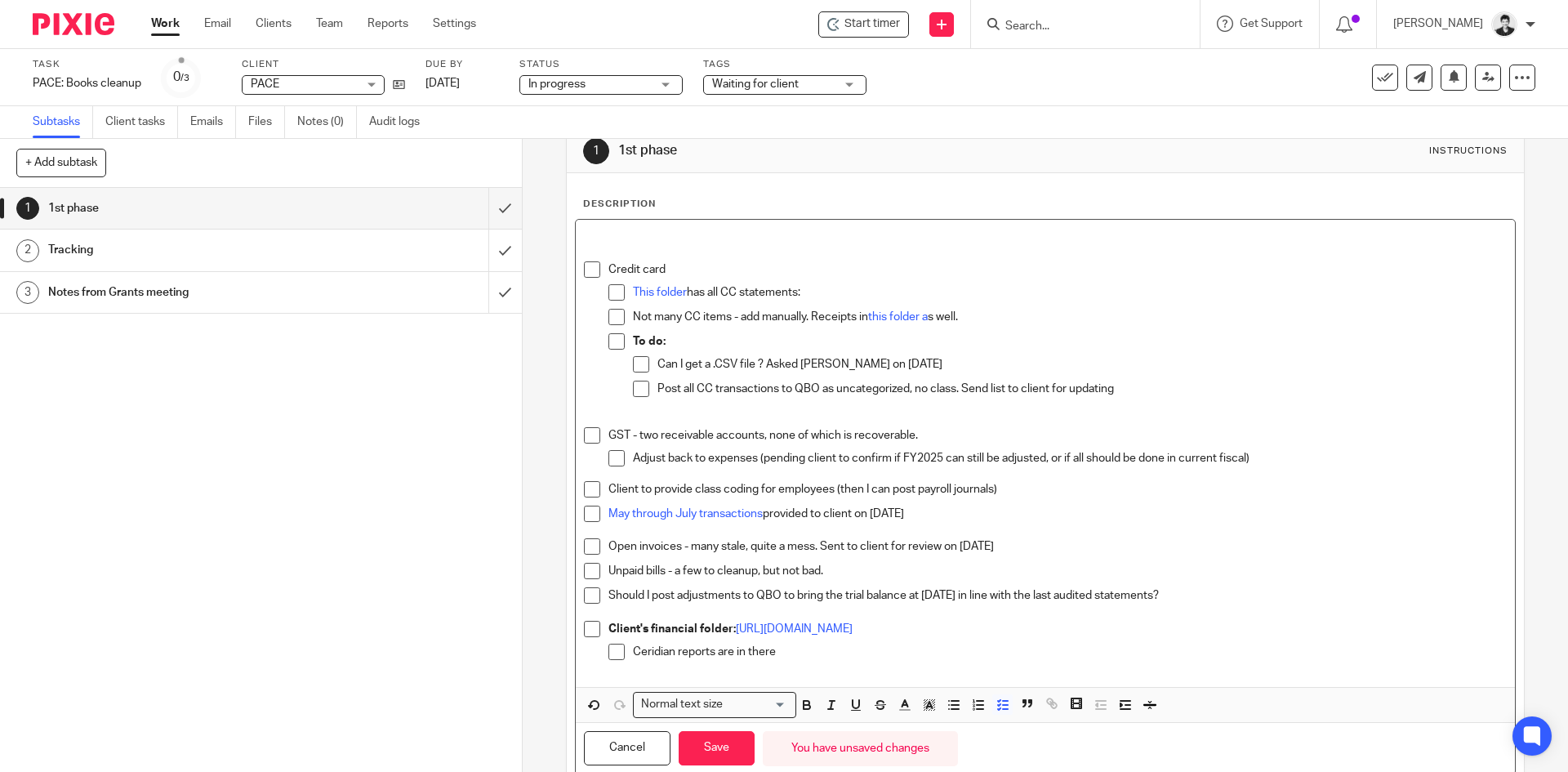
scroll to position [88, 0]
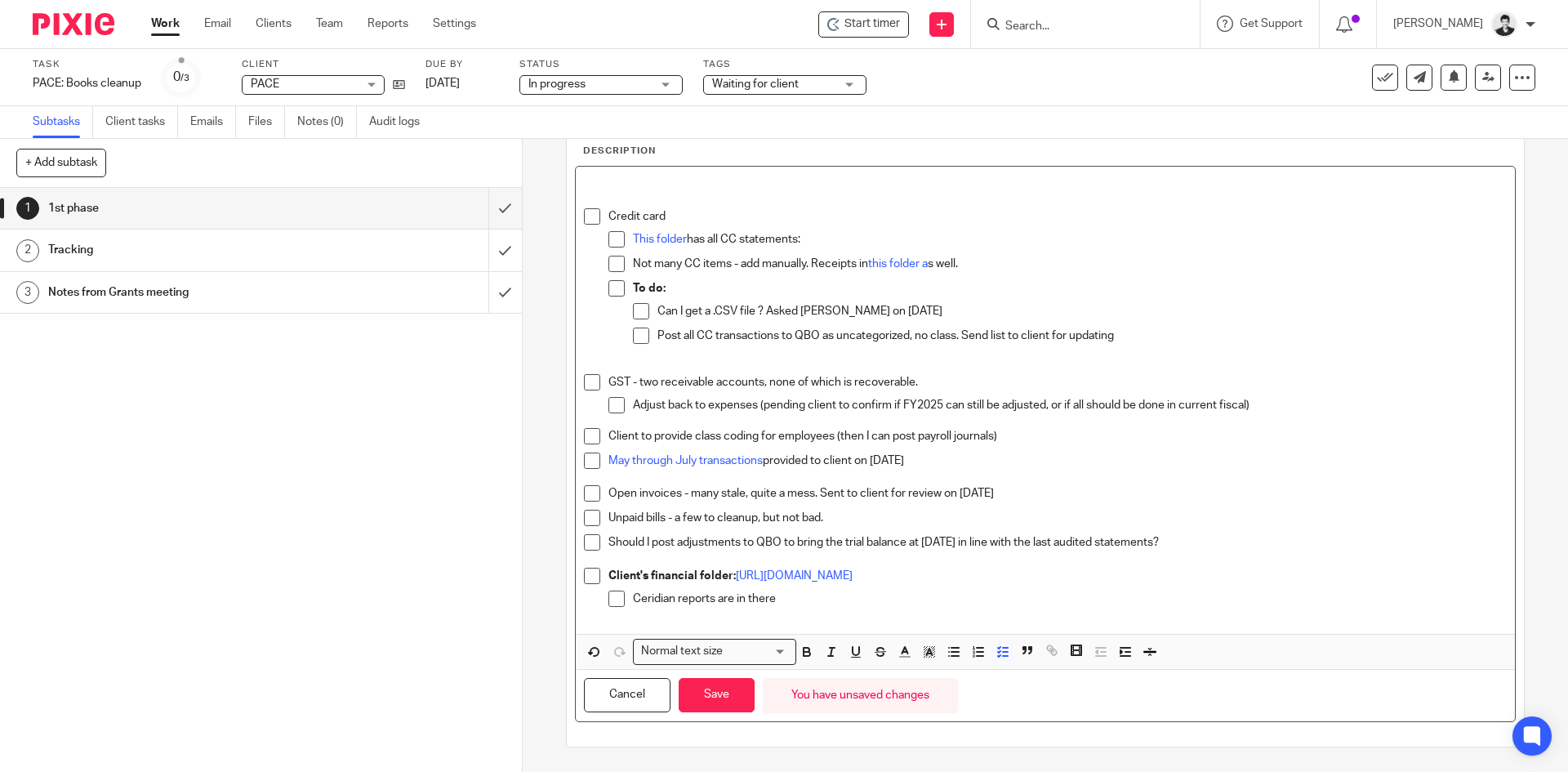
click at [663, 403] on p "Adjust back to expenses (pending client to confirm if FY2025 can still be adjus…" at bounding box center [1069, 406] width 873 height 17
drag, startPoint x: 1248, startPoint y: 576, endPoint x: 737, endPoint y: 576, distance: 511.0
click at [737, 576] on p "Client's financial folder: https://drive.google.com/drive/folders/15AO-JEFwU3ZK…" at bounding box center [1056, 576] width 897 height 17
click at [731, 577] on strong "Client's financial folder:" at bounding box center [672, 576] width 128 height 12
click at [1019, 433] on p "Client to provide class coding for employees (then I can post payroll journals)" at bounding box center [1056, 436] width 897 height 17
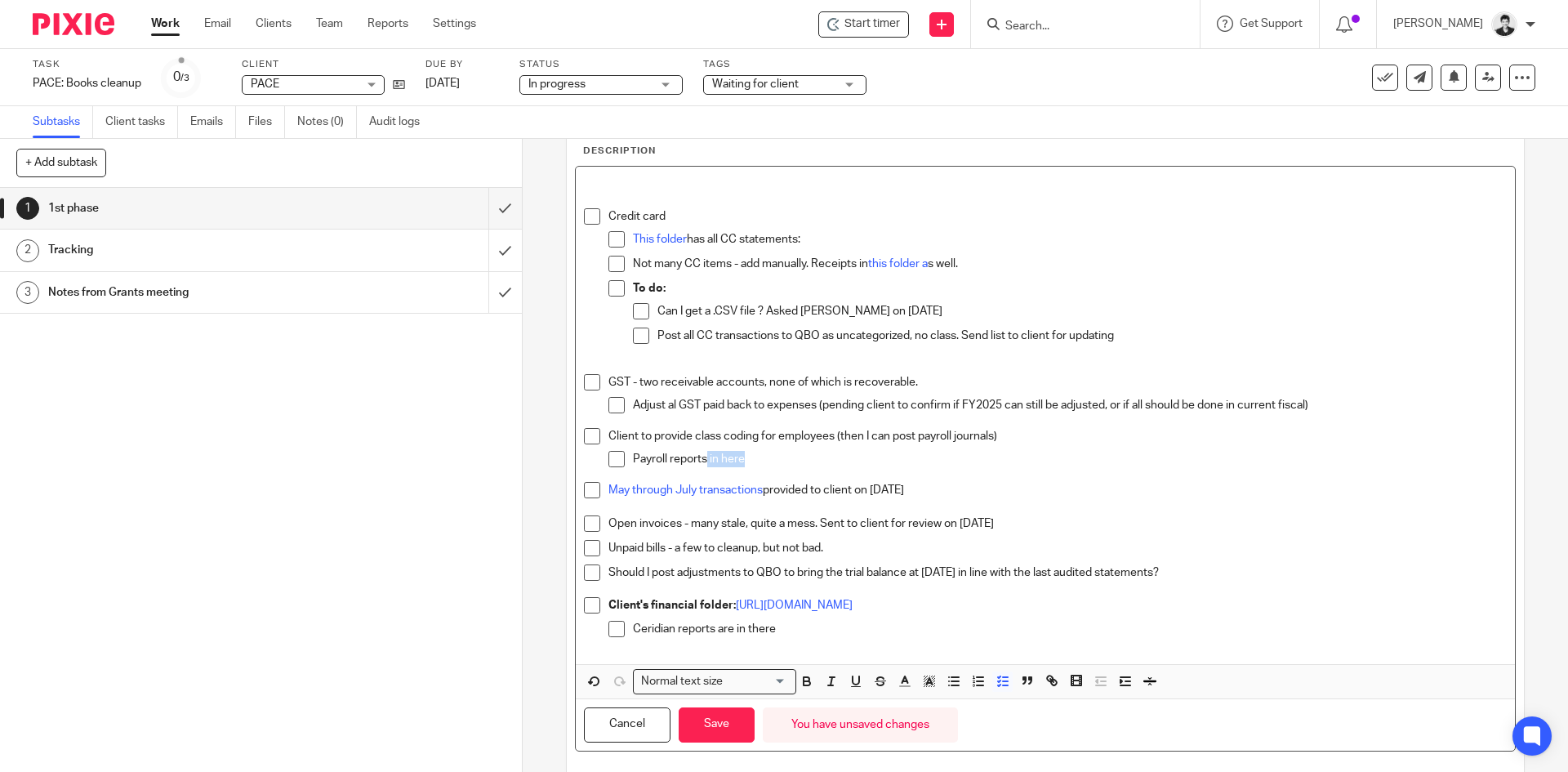
click at [701, 458] on p "Payroll reports in here" at bounding box center [1069, 459] width 873 height 17
click at [1051, 678] on icon "button" at bounding box center [1051, 680] width 15 height 15
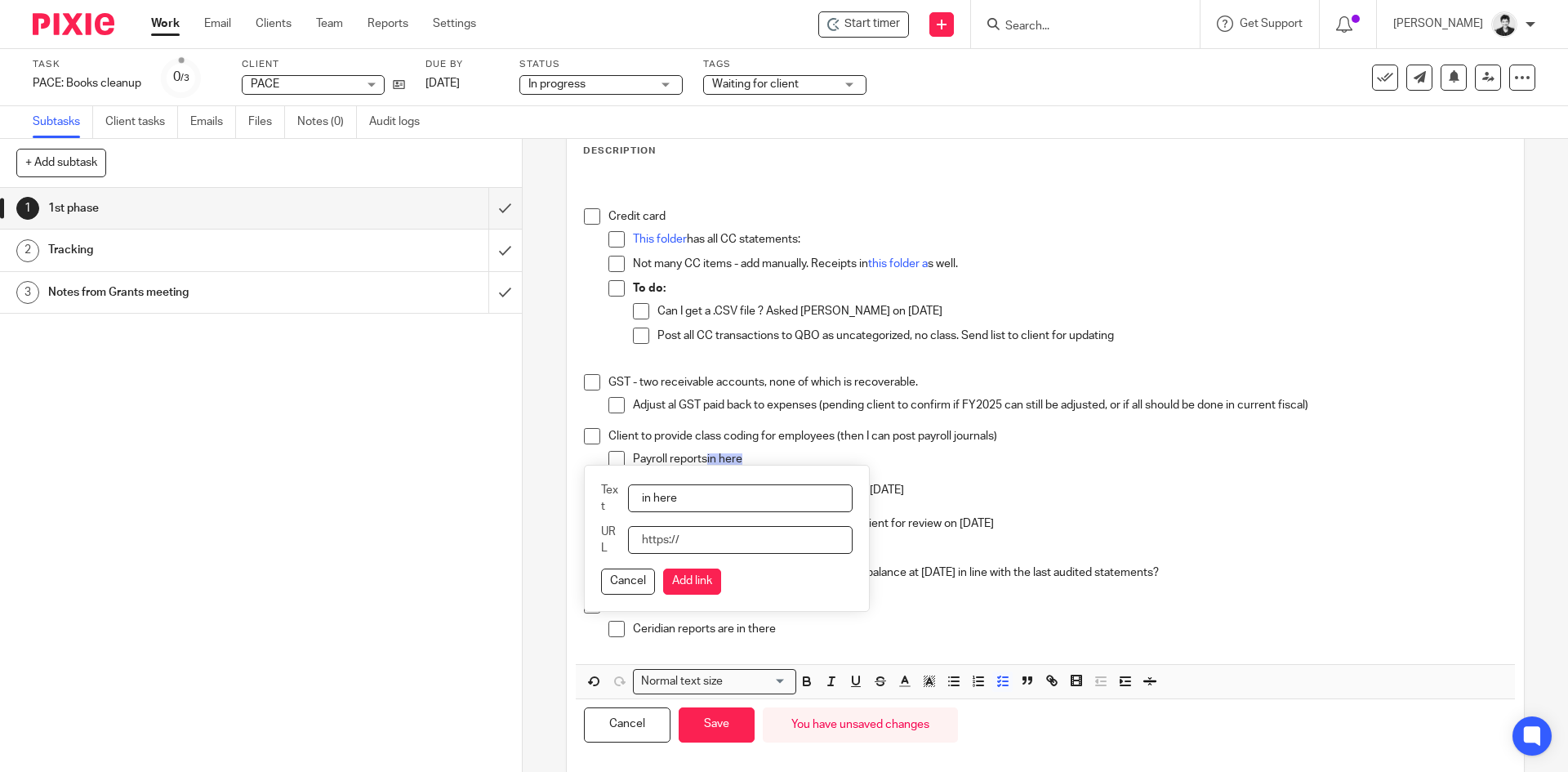
paste input "https://drive.google.com/drive/folders/15AO-JEFwU3ZKyHPkny5Zrn_y7cfeTTPj?usp=dr…"
type input "https://drive.google.com/drive/folders/15AO-JEFwU3ZKyHPkny5Zrn_y7cfeTTPj?usp=dr…"
click at [693, 582] on button "Add link" at bounding box center [692, 581] width 58 height 26
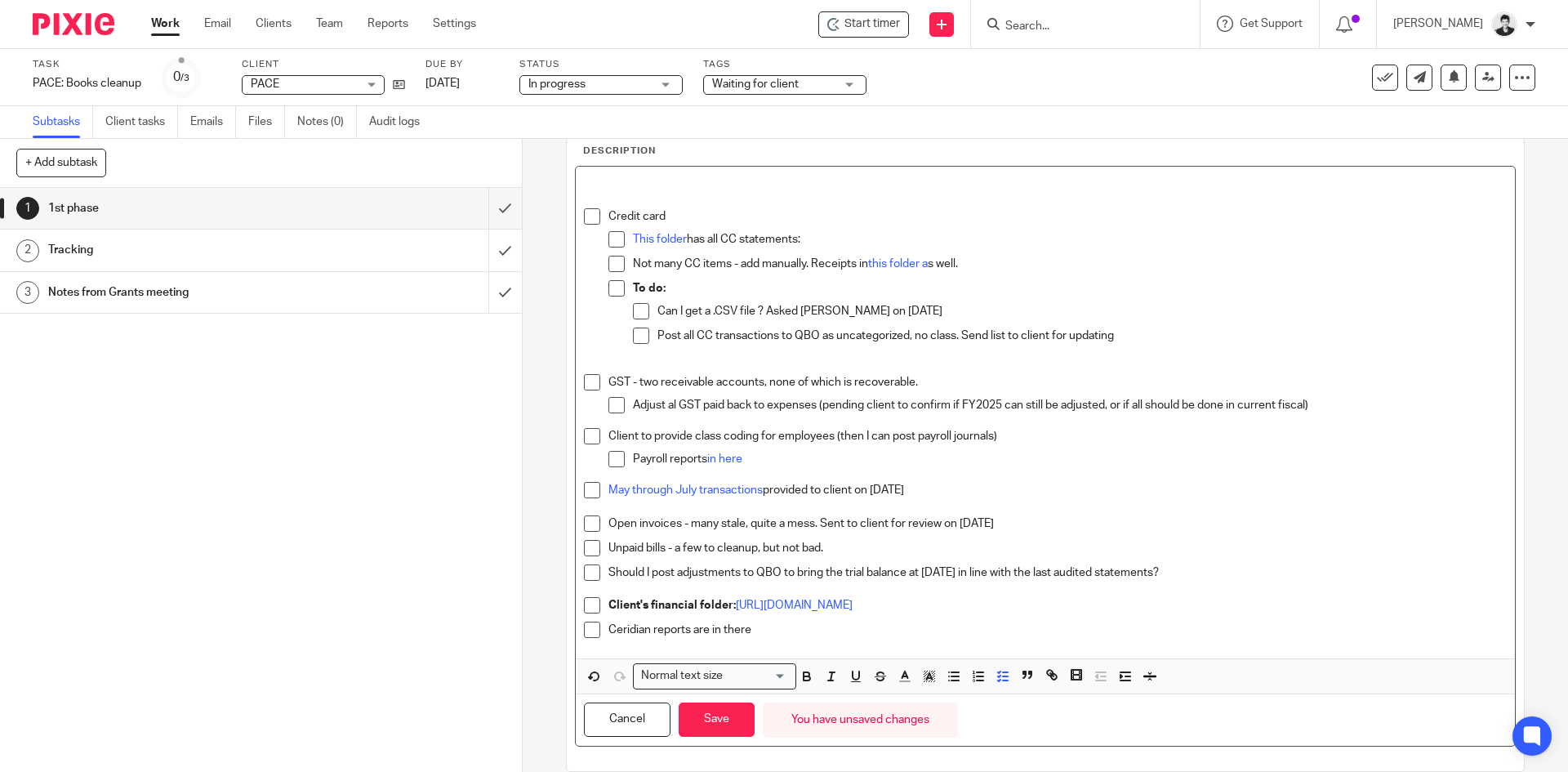
click at [697, 642] on div "Ceridian reports are in there" at bounding box center [1056, 633] width 897 height 24
click at [792, 643] on div "Ceridian reports are in there" at bounding box center [1056, 633] width 897 height 24
drag, startPoint x: 686, startPoint y: 634, endPoint x: 587, endPoint y: 633, distance: 99.0
click at [587, 633] on li "Ceridian reports are in there" at bounding box center [1045, 633] width 922 height 24
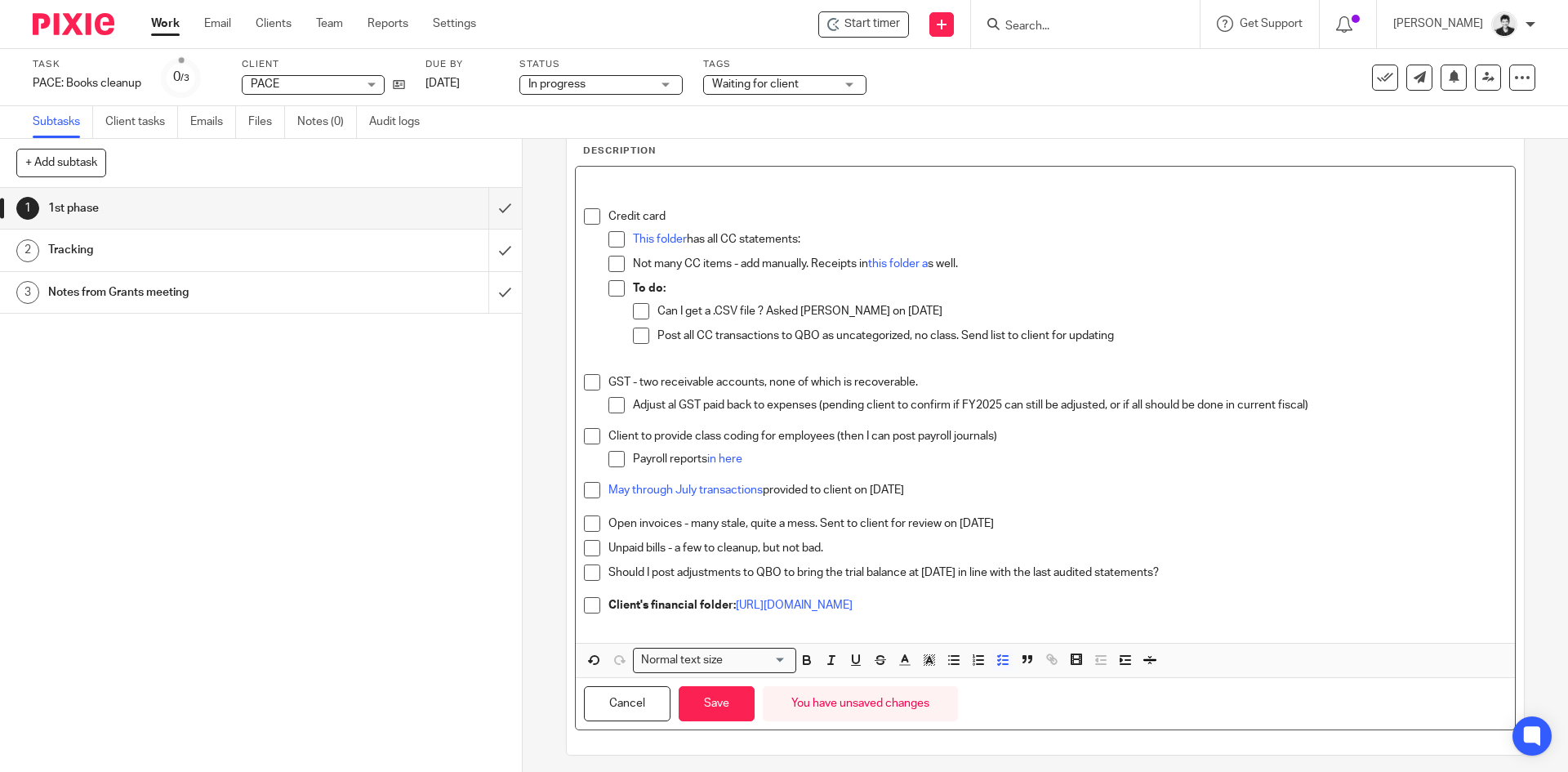
click at [947, 488] on p "May through July transactions provided to client on August 28th" at bounding box center [1056, 490] width 897 height 17
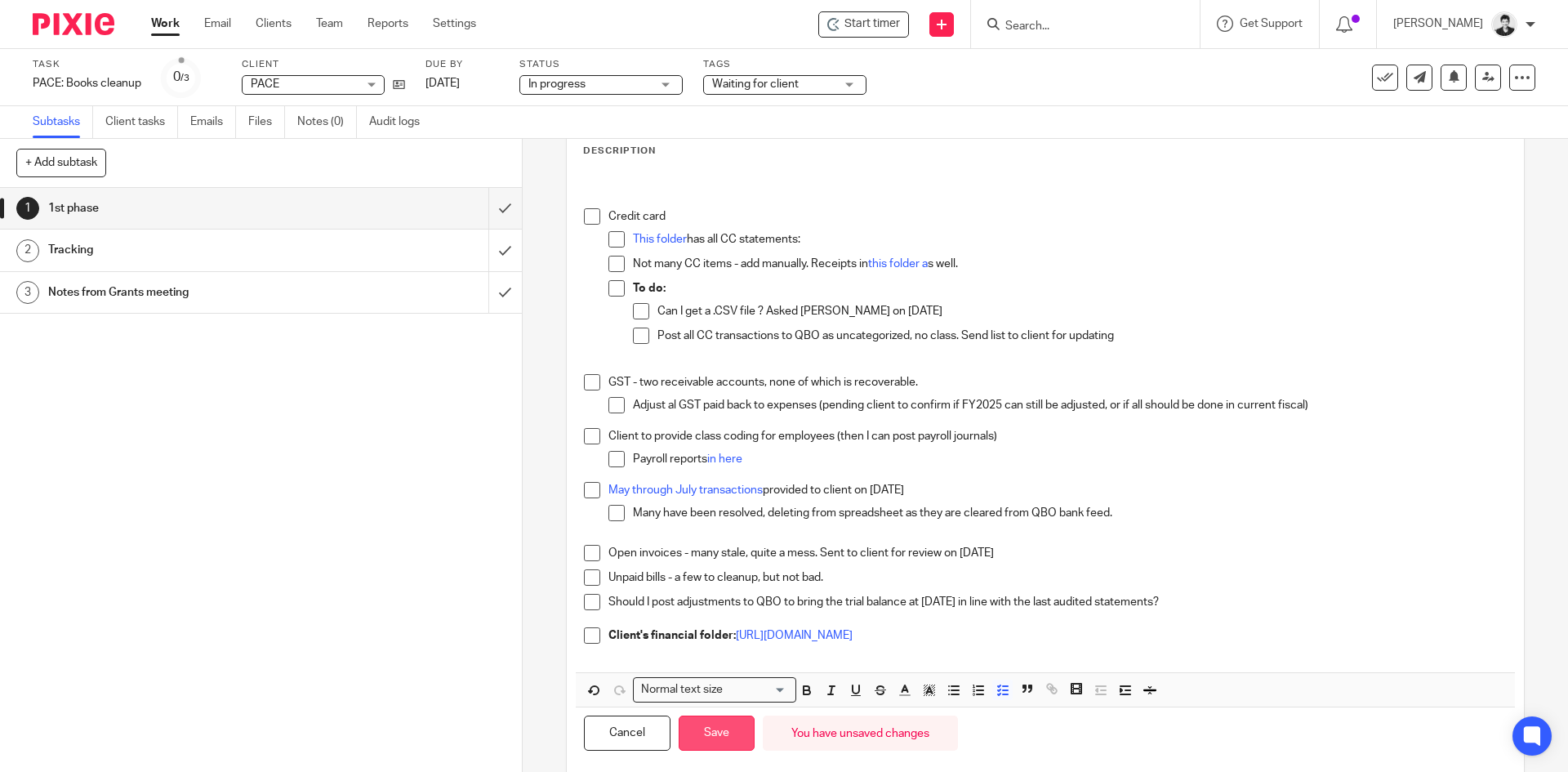
click at [718, 731] on button "Save" at bounding box center [716, 733] width 76 height 35
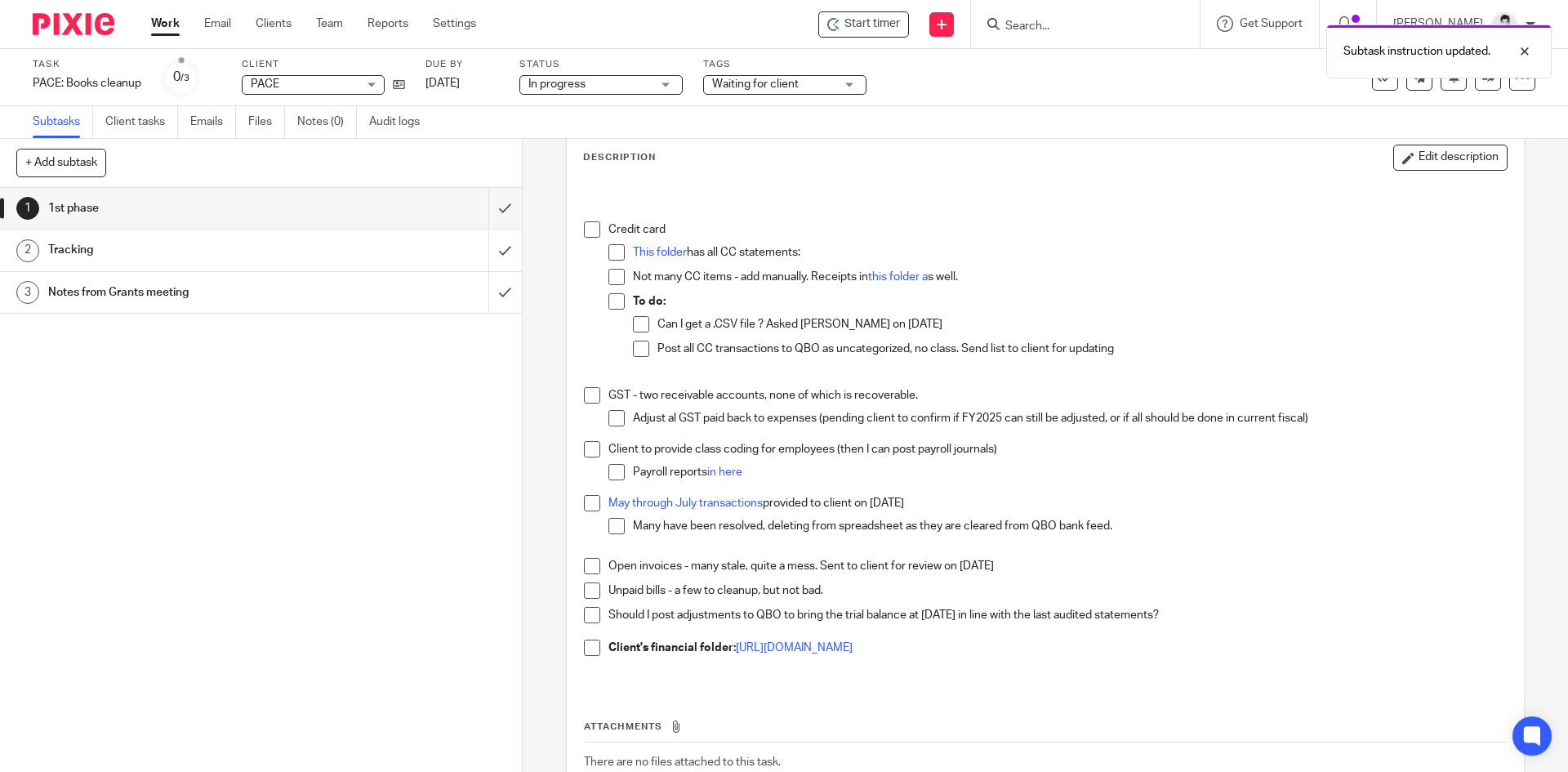
click at [145, 249] on h1 "Tracking" at bounding box center [189, 250] width 283 height 24
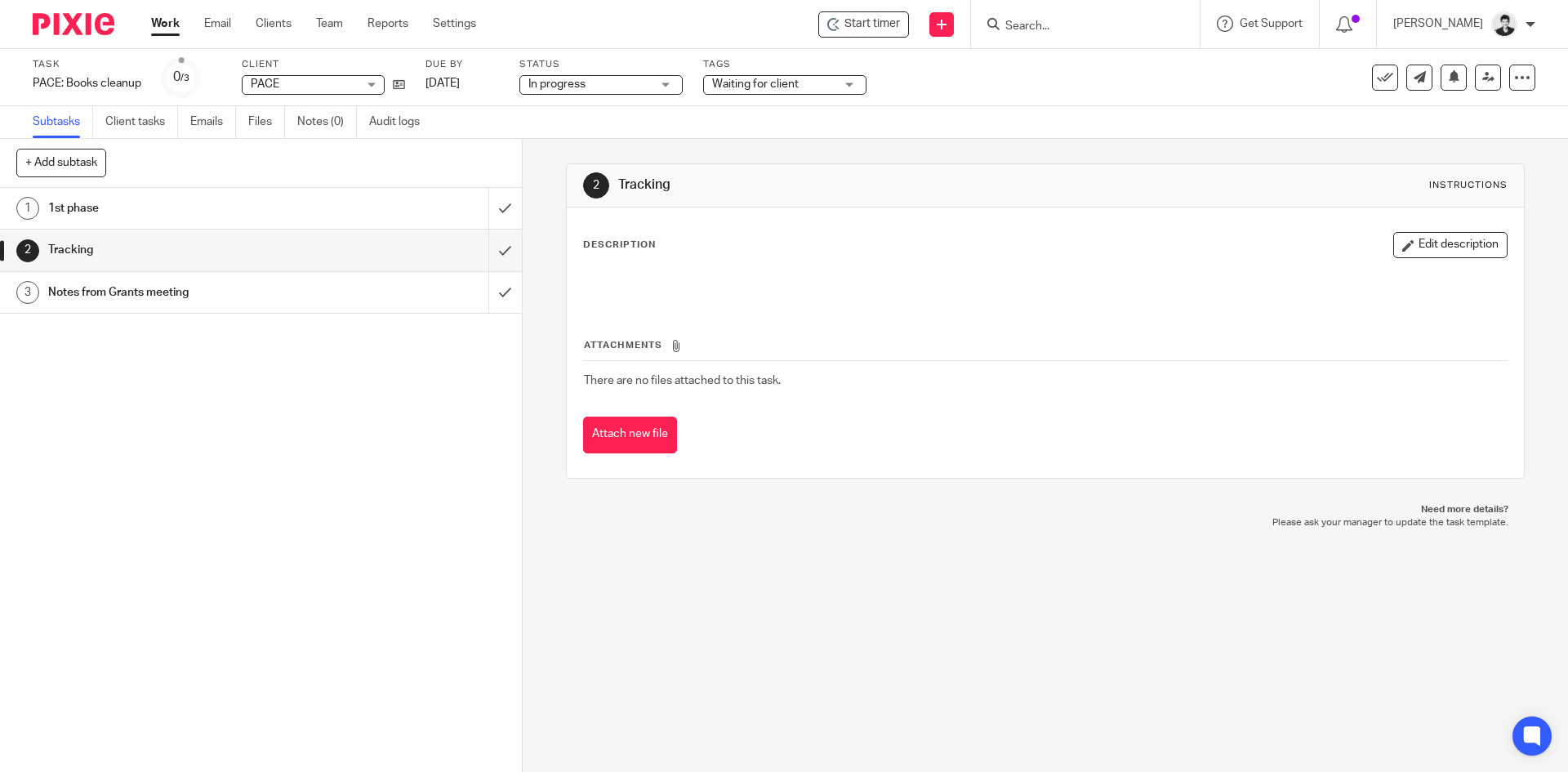
click at [364, 295] on div "Notes from Grants meeting" at bounding box center [260, 292] width 424 height 24
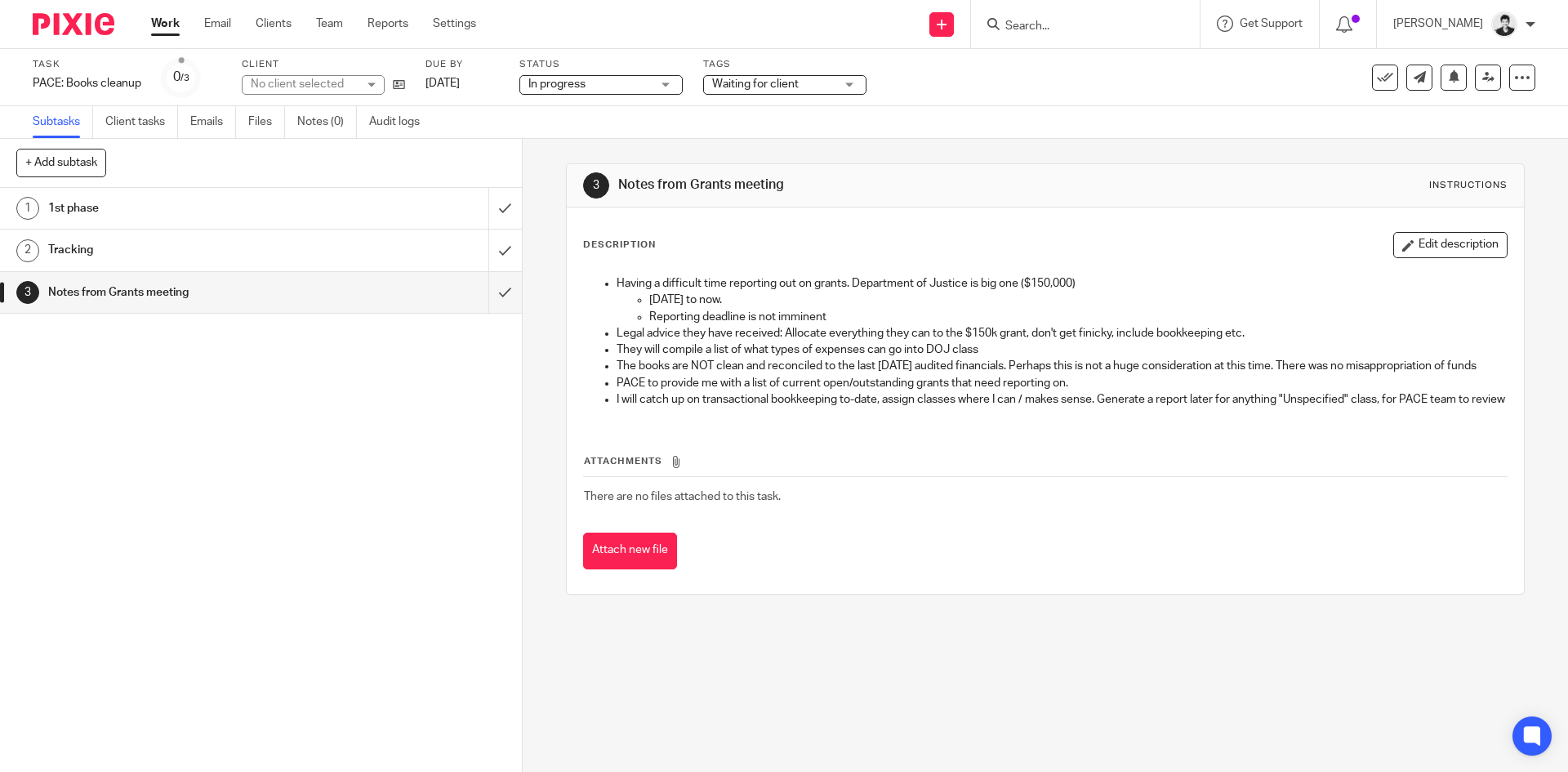
click at [363, 259] on div "Tracking" at bounding box center [260, 250] width 424 height 24
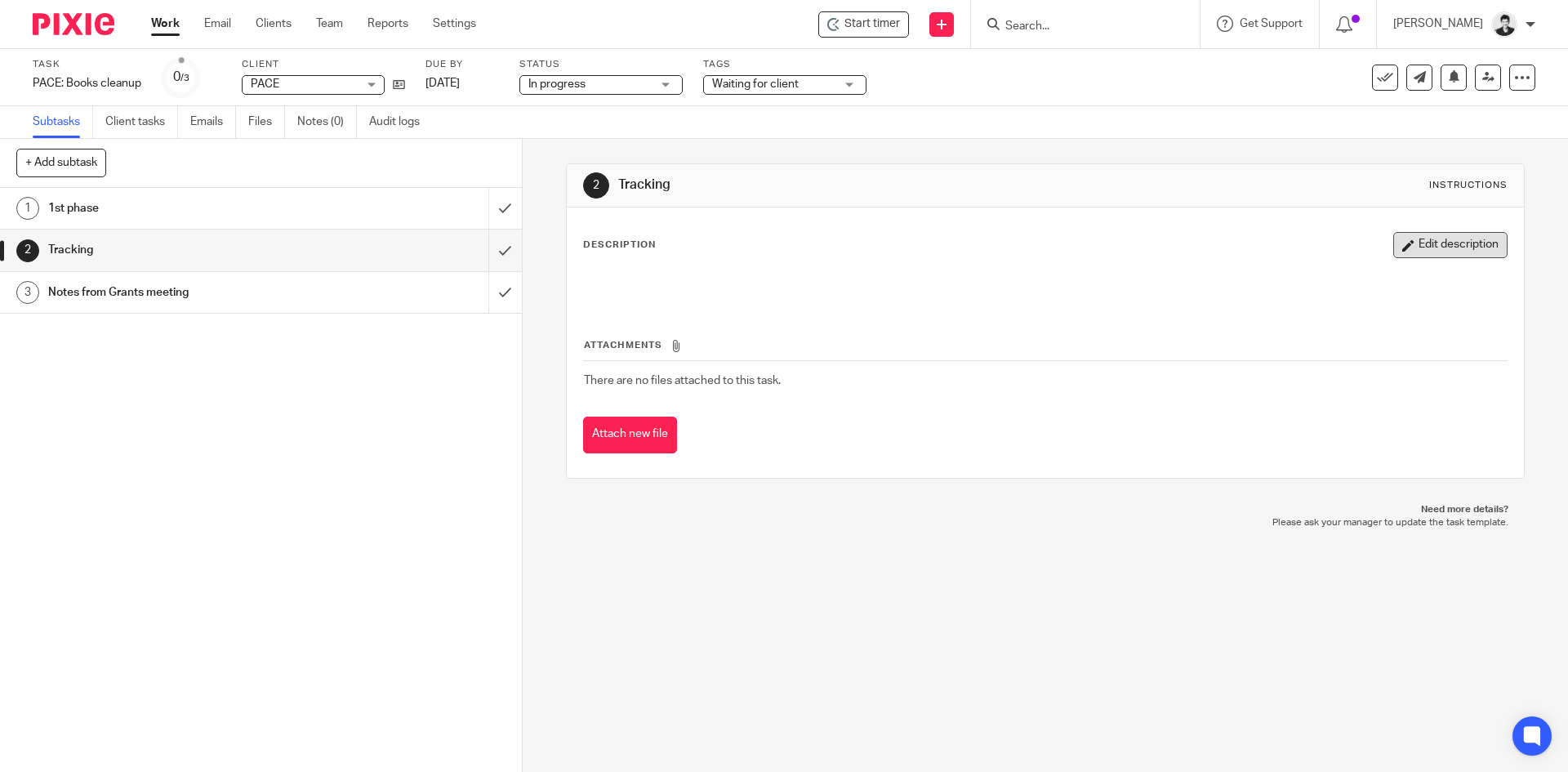
click at [1457, 233] on div "Description Edit description Attachments There are no files attached to this ta…" at bounding box center [1045, 343] width 956 height 270
click at [590, 325] on div "Attachments There are no files attached to this task. Attach new file" at bounding box center [1045, 379] width 924 height 149
click at [597, 282] on p at bounding box center [1045, 284] width 922 height 17
click at [1439, 254] on button "Edit description" at bounding box center [1450, 245] width 114 height 26
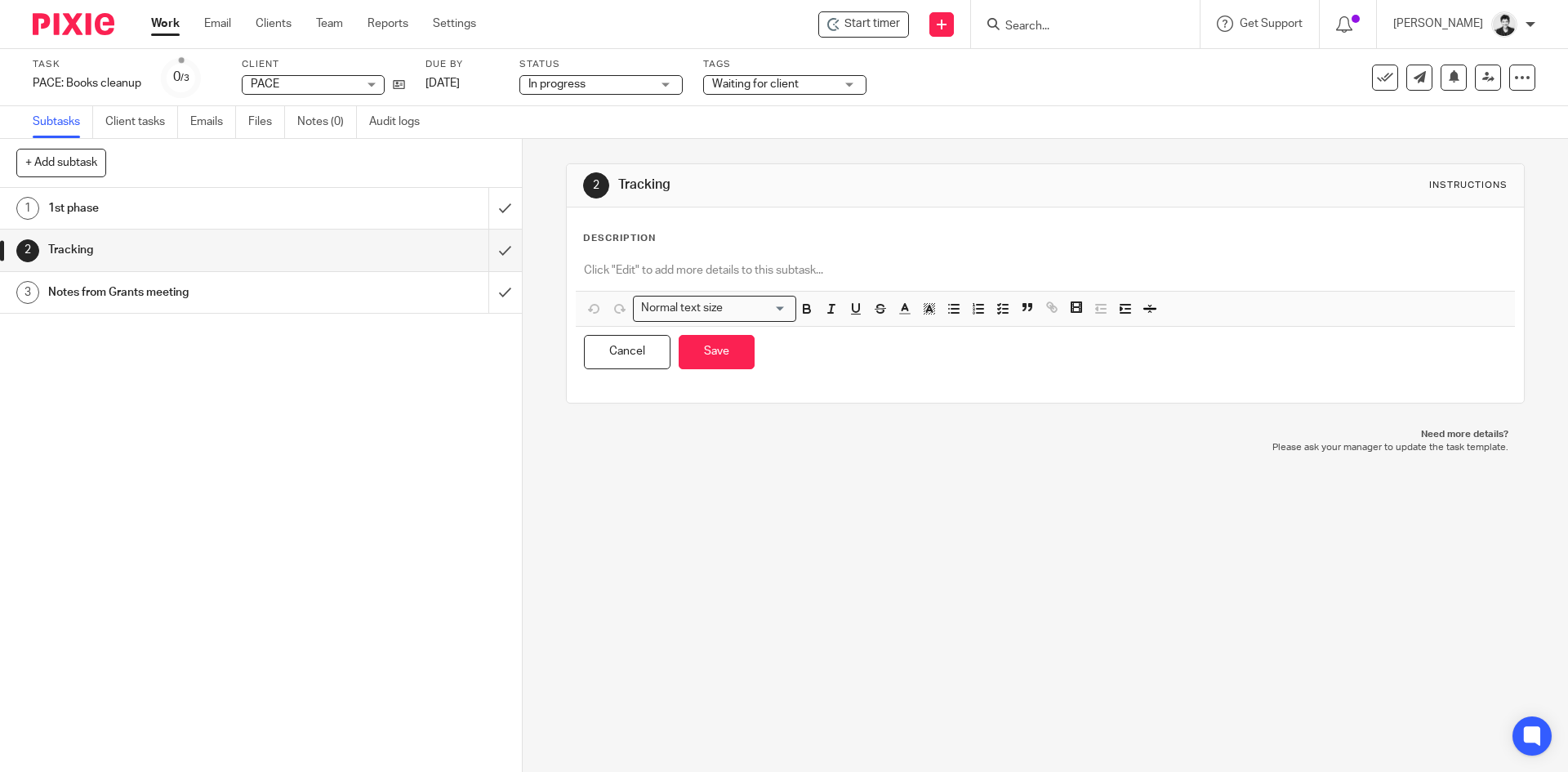
click at [759, 282] on div at bounding box center [1045, 272] width 938 height 37
click at [649, 279] on p at bounding box center [1045, 270] width 922 height 17
click at [996, 316] on icon "button" at bounding box center [1003, 309] width 15 height 15
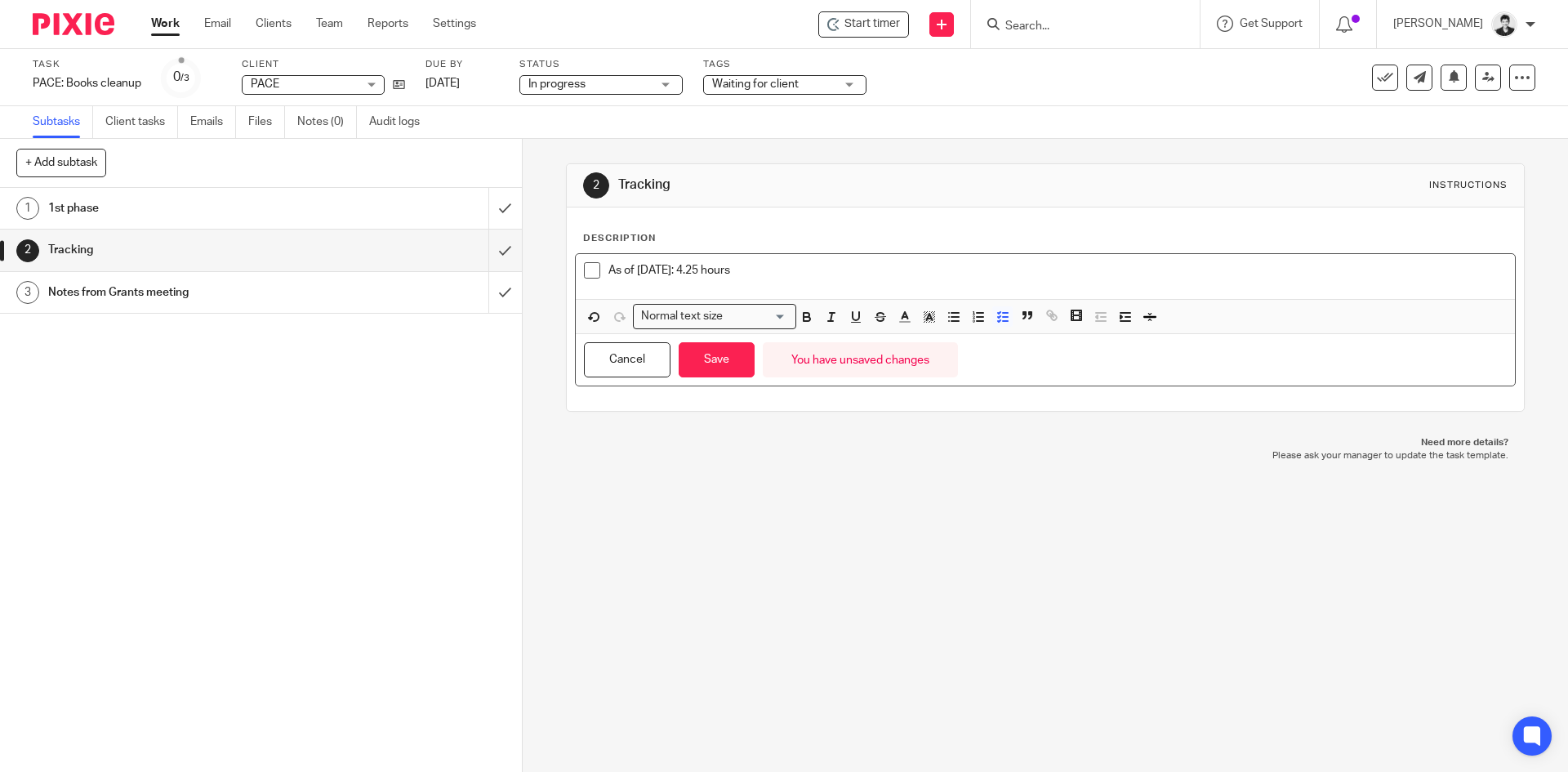
click at [706, 270] on p "As of August 28th: 4.25 hours" at bounding box center [1056, 270] width 897 height 17
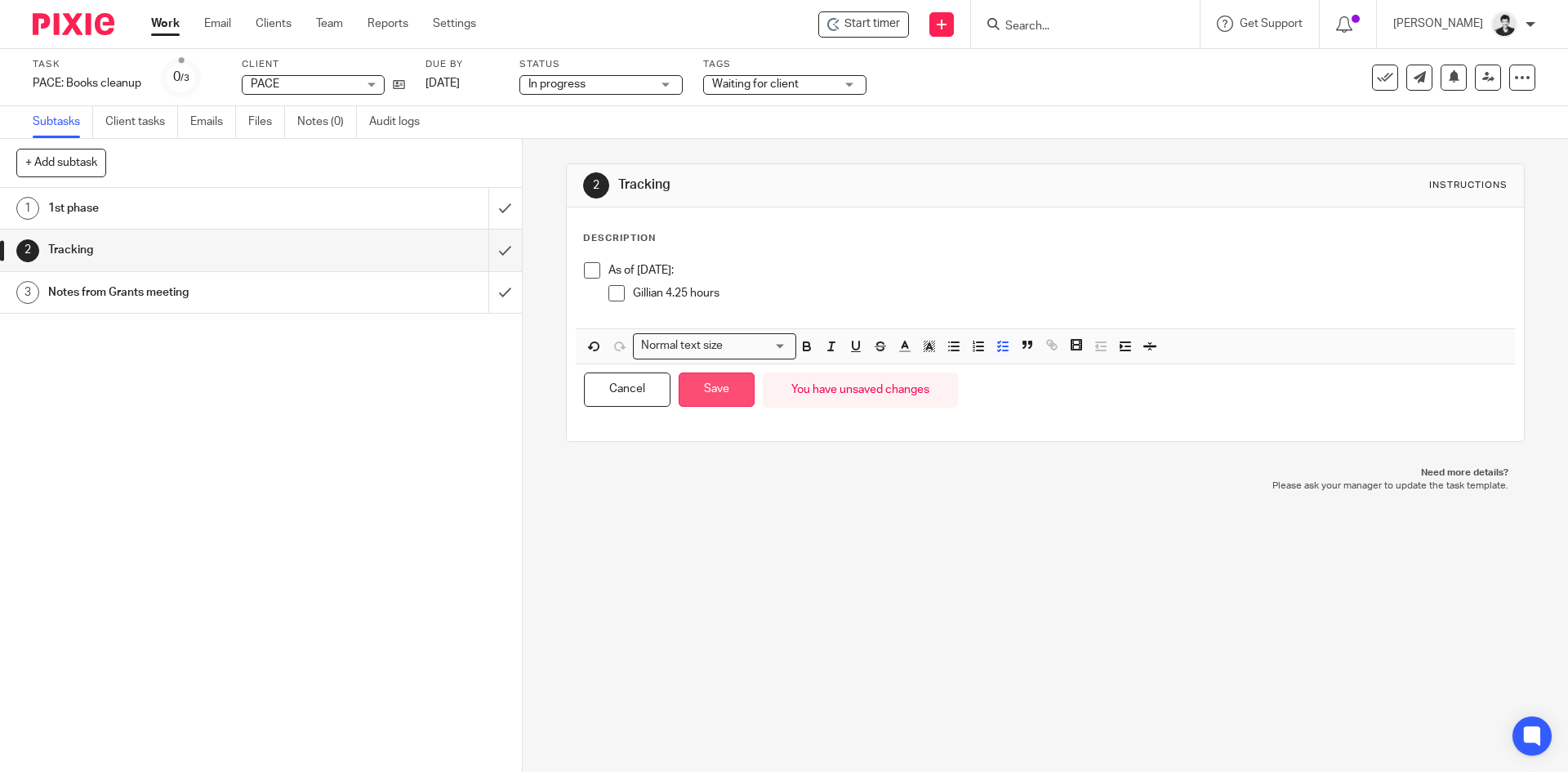
click at [717, 395] on button "Save" at bounding box center [716, 390] width 76 height 35
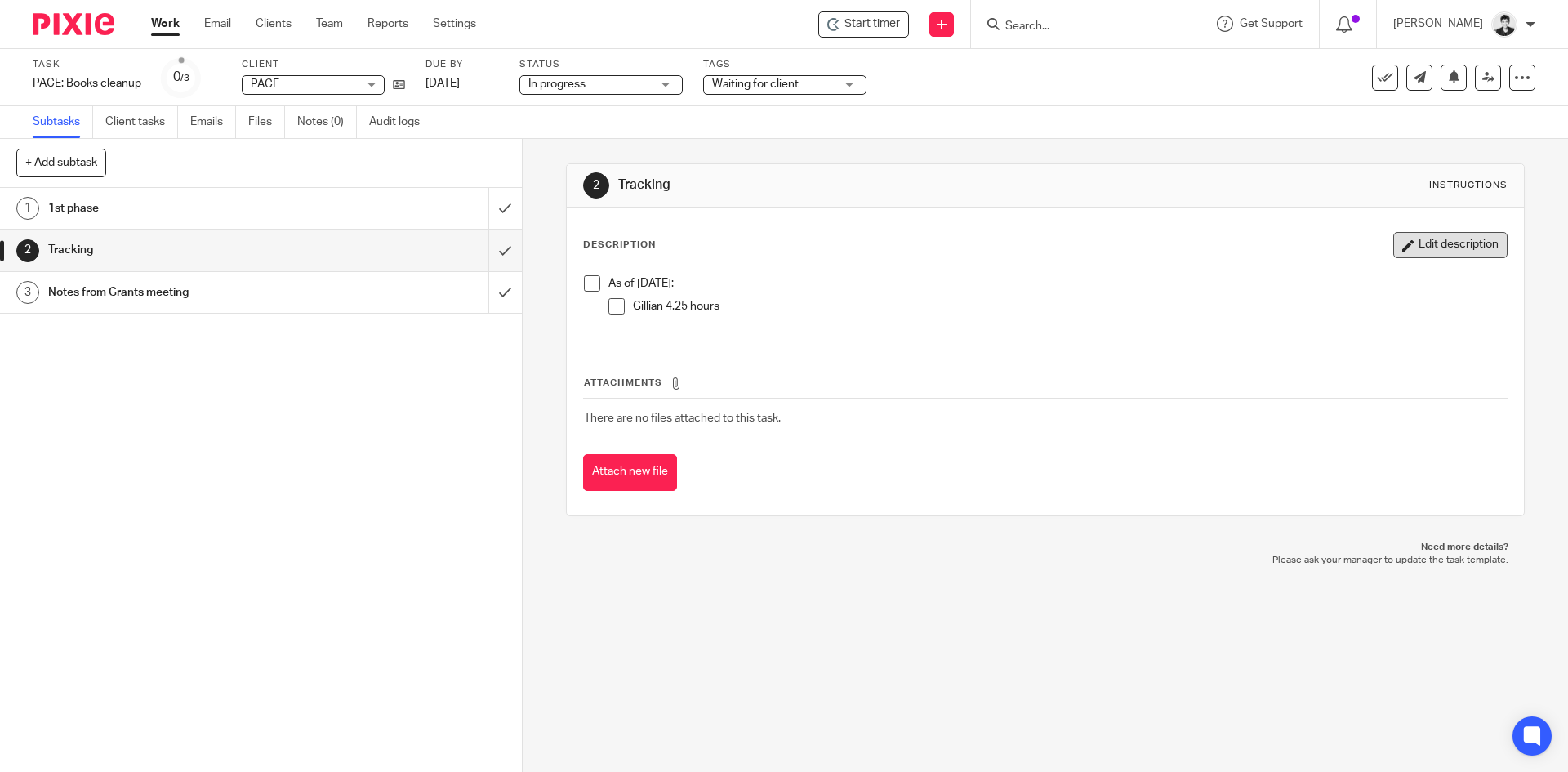
click at [1394, 252] on button "Edit description" at bounding box center [1450, 245] width 114 height 26
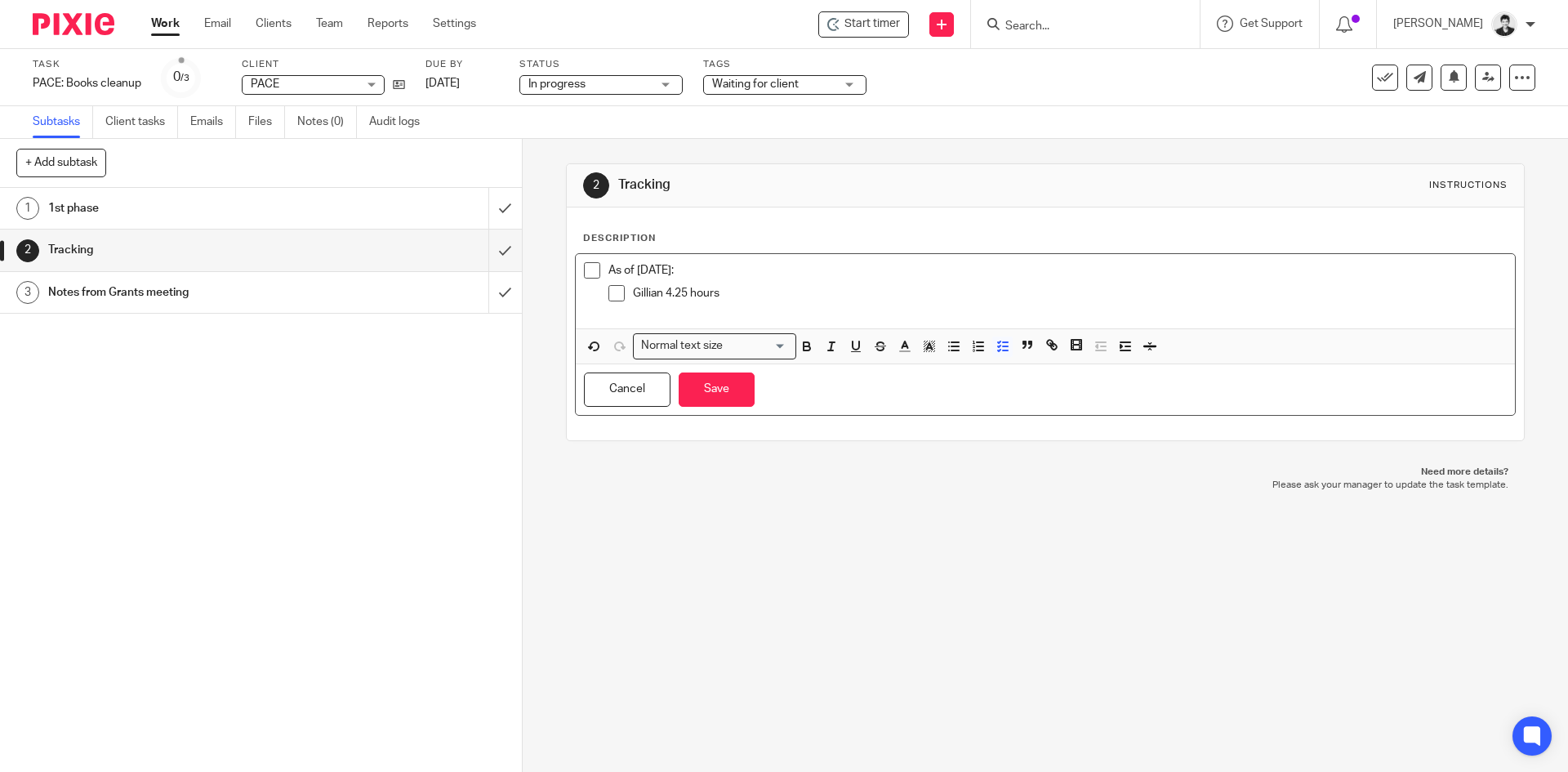
drag, startPoint x: 753, startPoint y: 294, endPoint x: 603, endPoint y: 275, distance: 151.2
click at [608, 275] on div "As of August 28th: Gillian 4.25 hours" at bounding box center [1056, 289] width 897 height 54
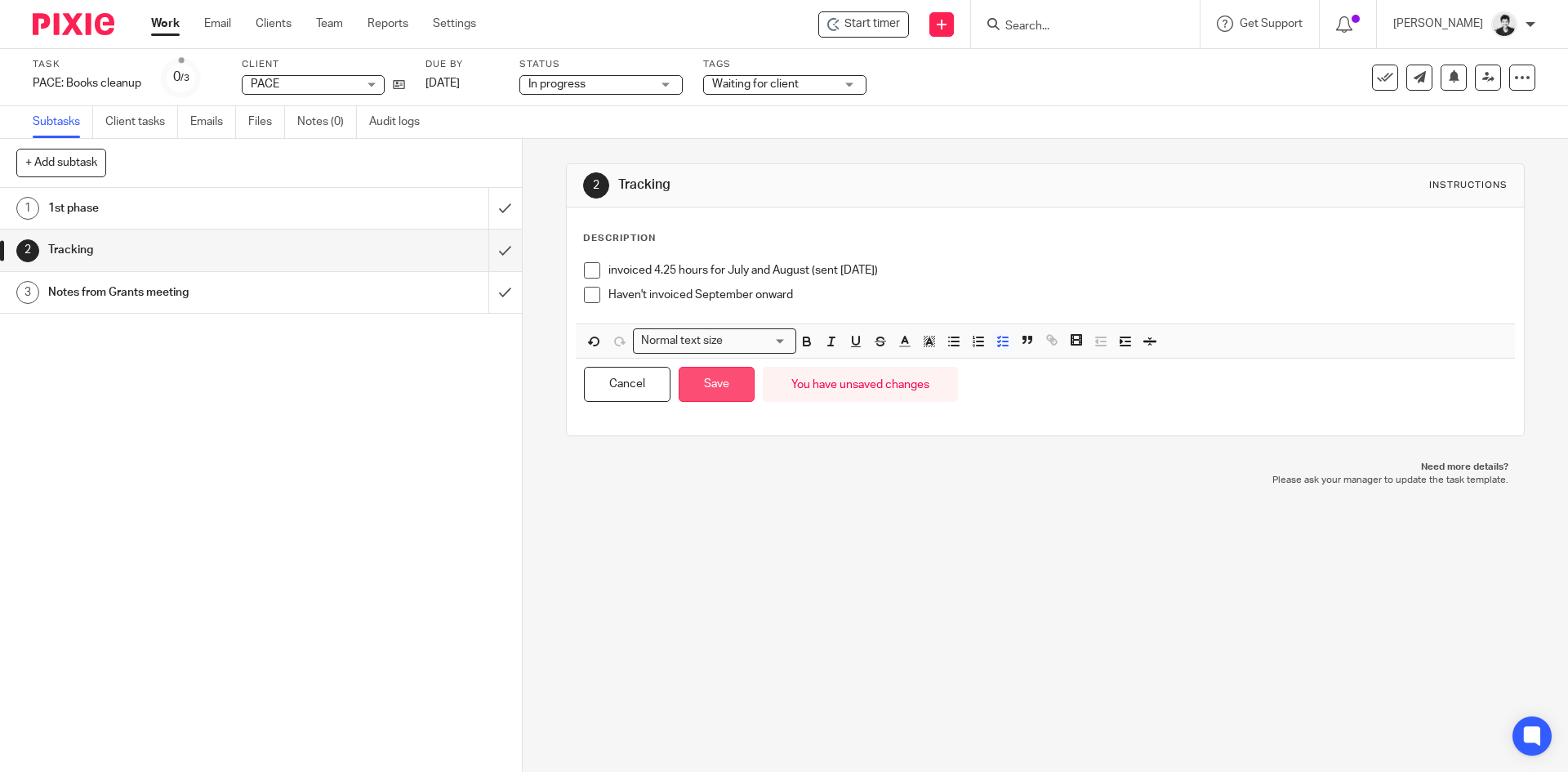
click at [725, 383] on button "Save" at bounding box center [716, 384] width 76 height 35
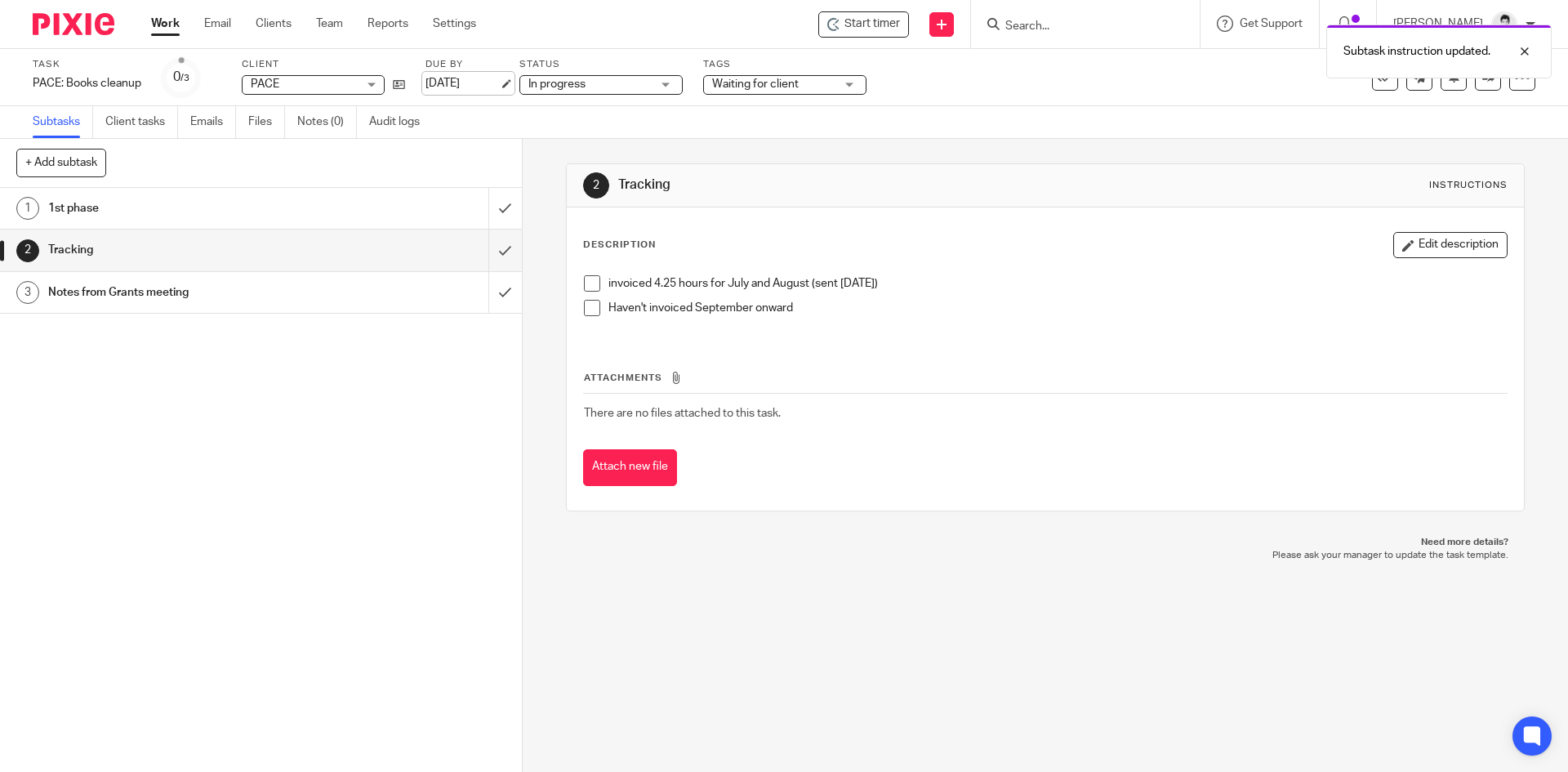
click at [462, 73] on div "Due by Sep 18, 2025" at bounding box center [462, 77] width 73 height 39
click at [160, 23] on link "Work" at bounding box center [165, 24] width 28 height 17
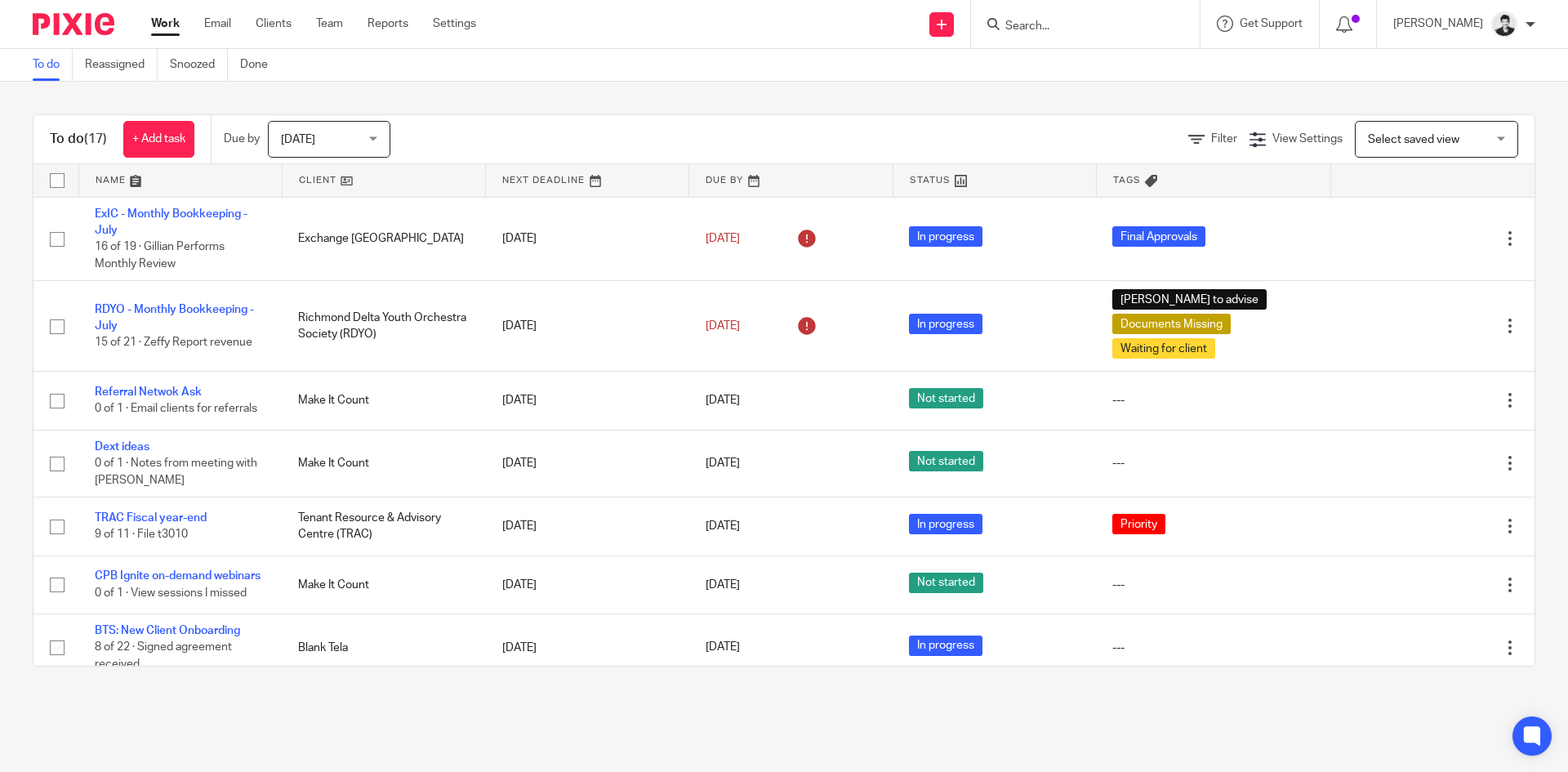
click at [1058, 23] on input "Search" at bounding box center [1077, 27] width 147 height 15
click at [1068, 23] on input "Search" at bounding box center [1077, 27] width 147 height 15
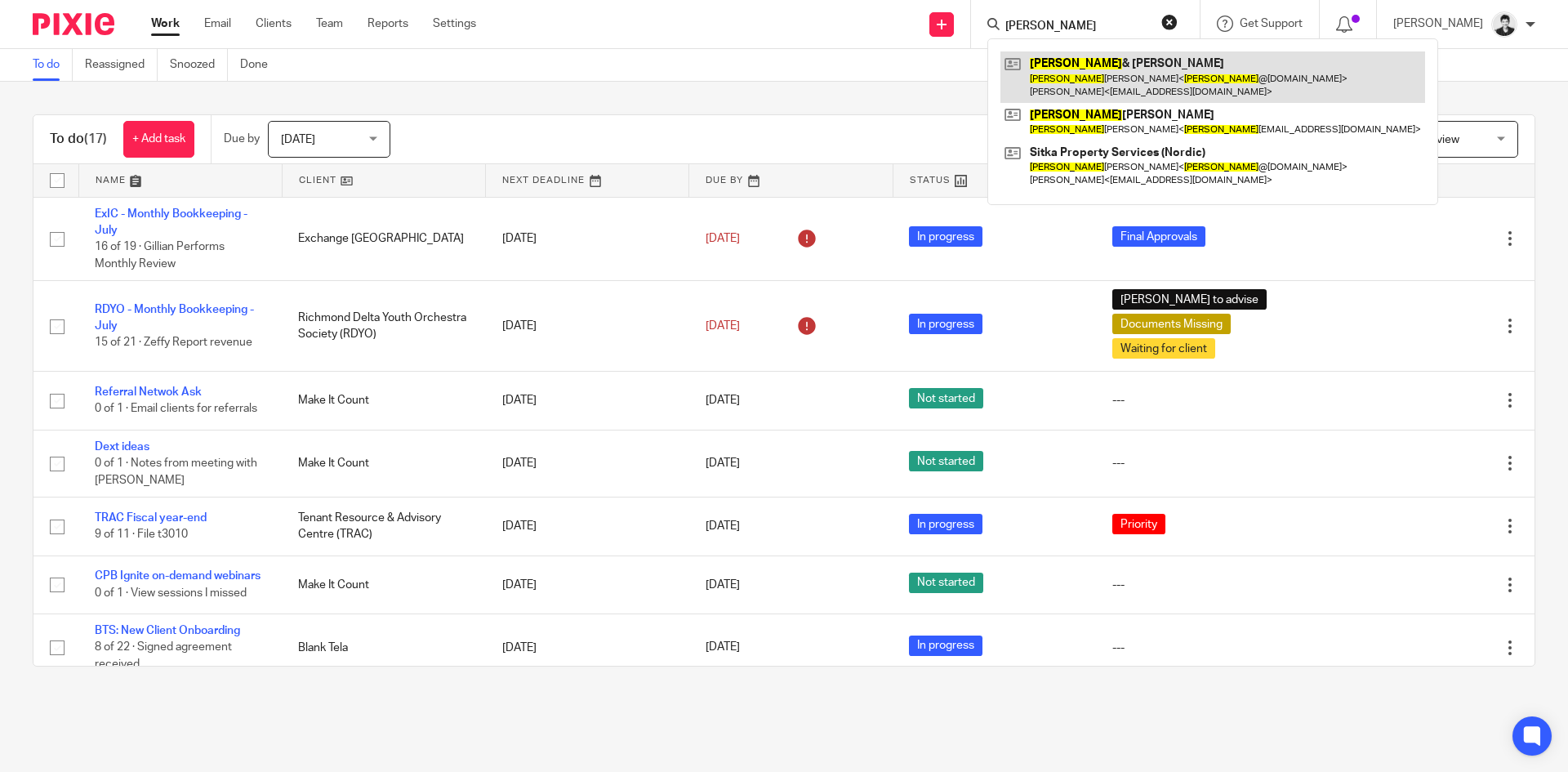
type input "aaron"
click at [1108, 82] on link at bounding box center [1213, 77] width 425 height 51
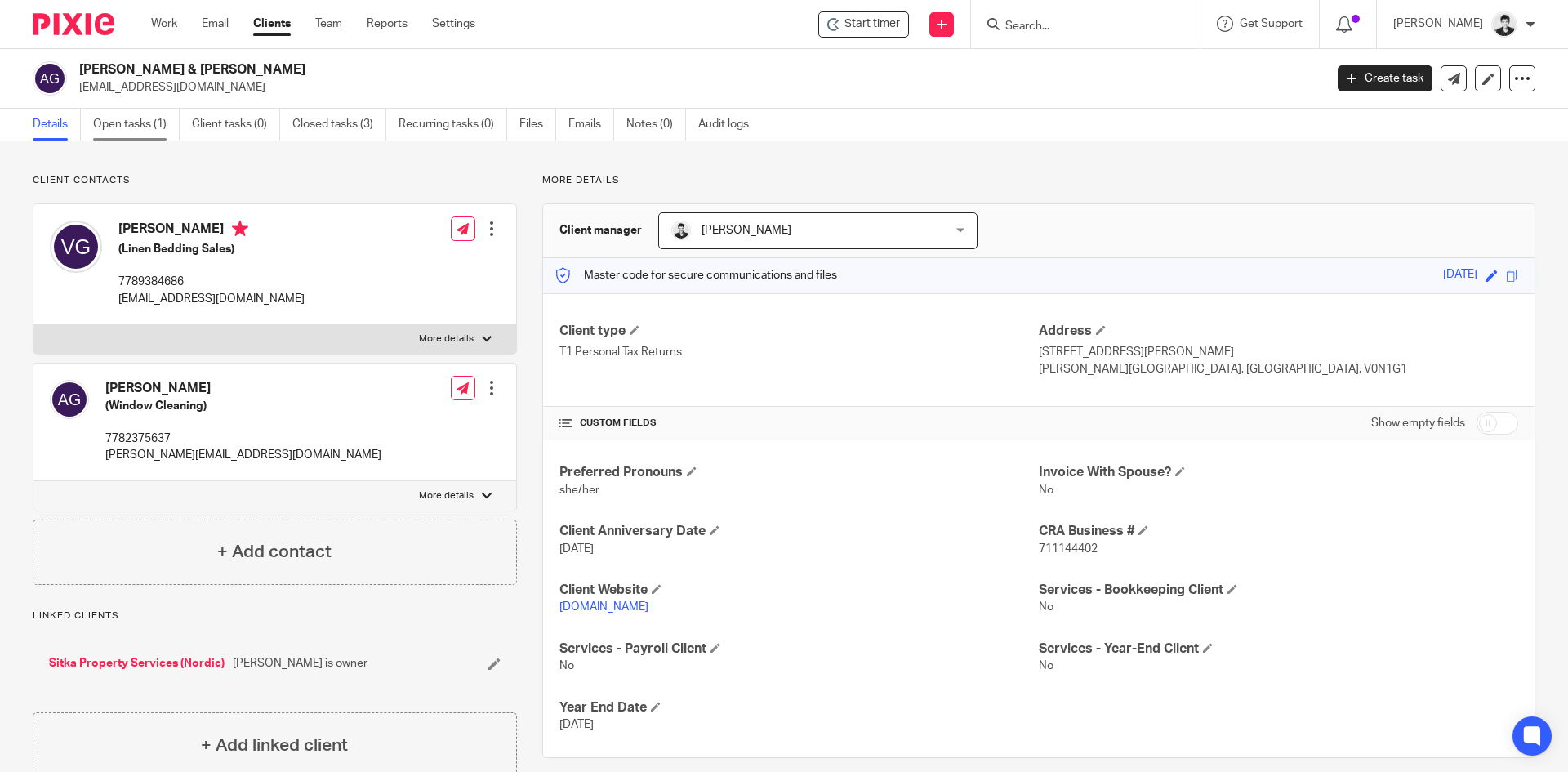
drag, startPoint x: 189, startPoint y: 121, endPoint x: 144, endPoint y: 125, distance: 45.2
click at [189, 121] on ul "Details Open tasks (1) Client tasks (0) Closed tasks (3) Recurring tasks (0) Fi…" at bounding box center [402, 124] width 740 height 32
click at [139, 126] on link "Open tasks (1)" at bounding box center [137, 124] width 87 height 32
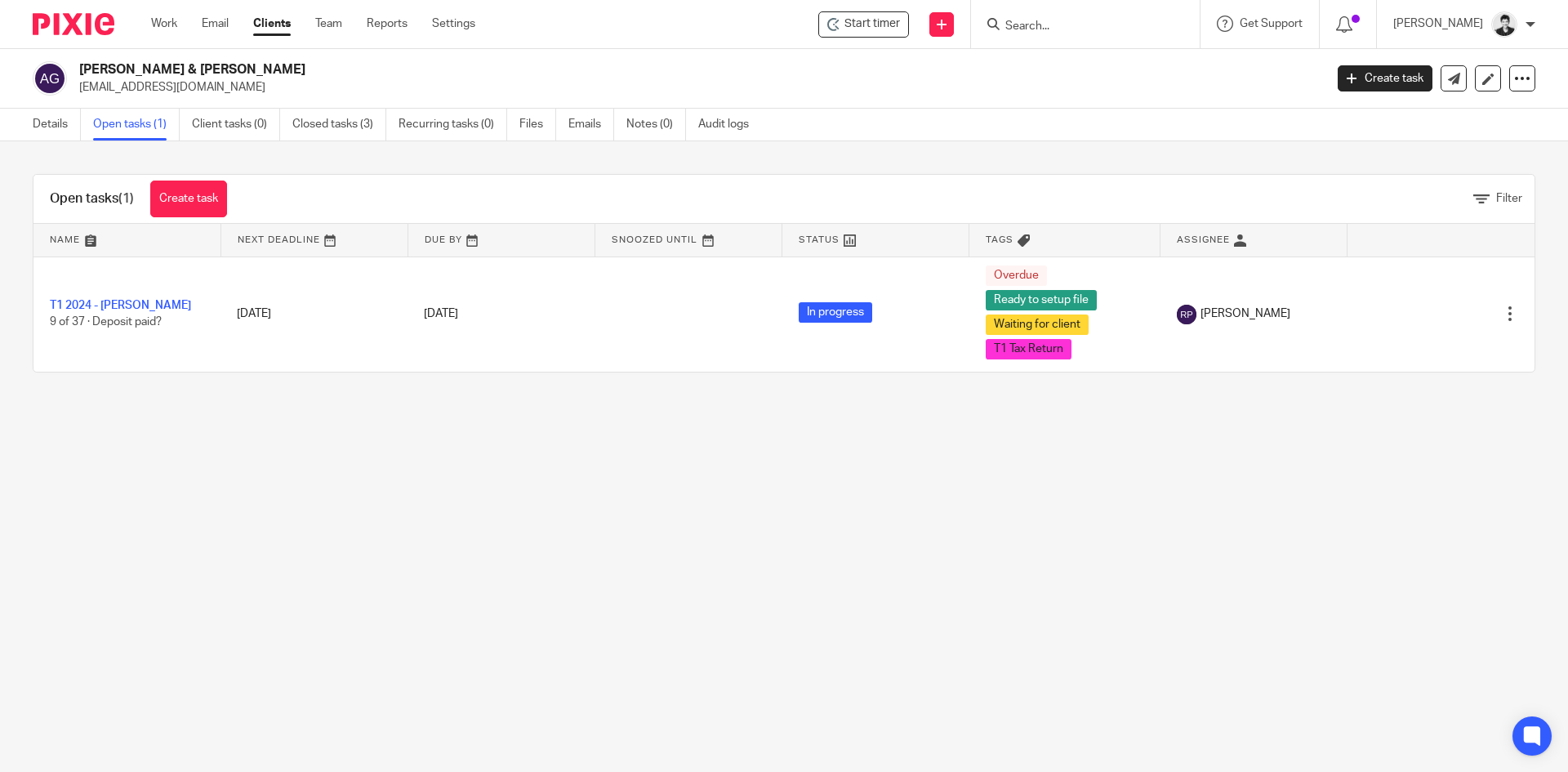
click at [165, 22] on link "Work" at bounding box center [164, 24] width 26 height 17
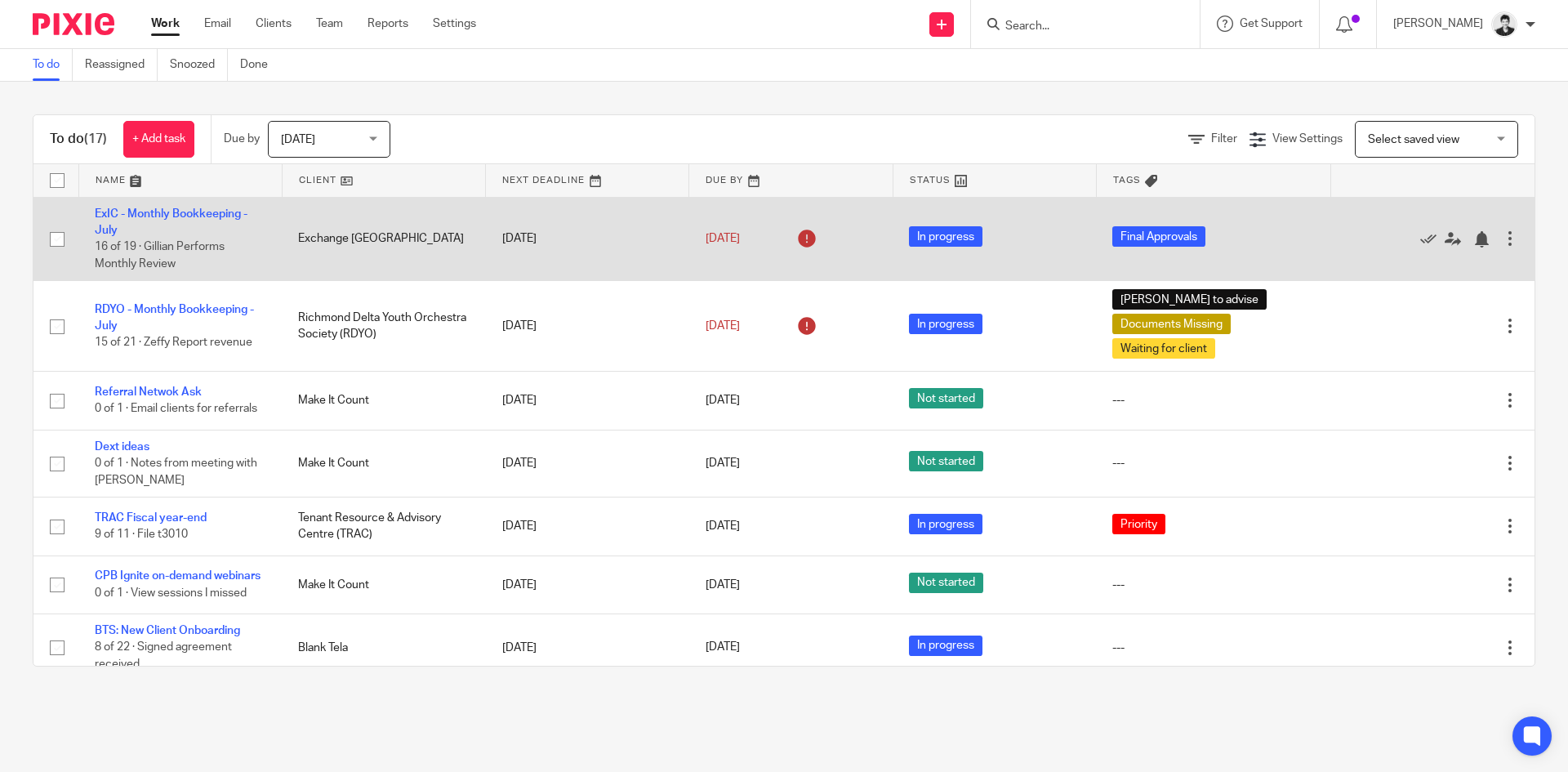
click at [209, 199] on td "ExIC - Monthly Bookkeeping - July 16 of 19 · Gillian Performs Monthly Review" at bounding box center [180, 239] width 204 height 84
click at [214, 209] on link "ExIC - Monthly Bookkeeping - July" at bounding box center [171, 222] width 153 height 28
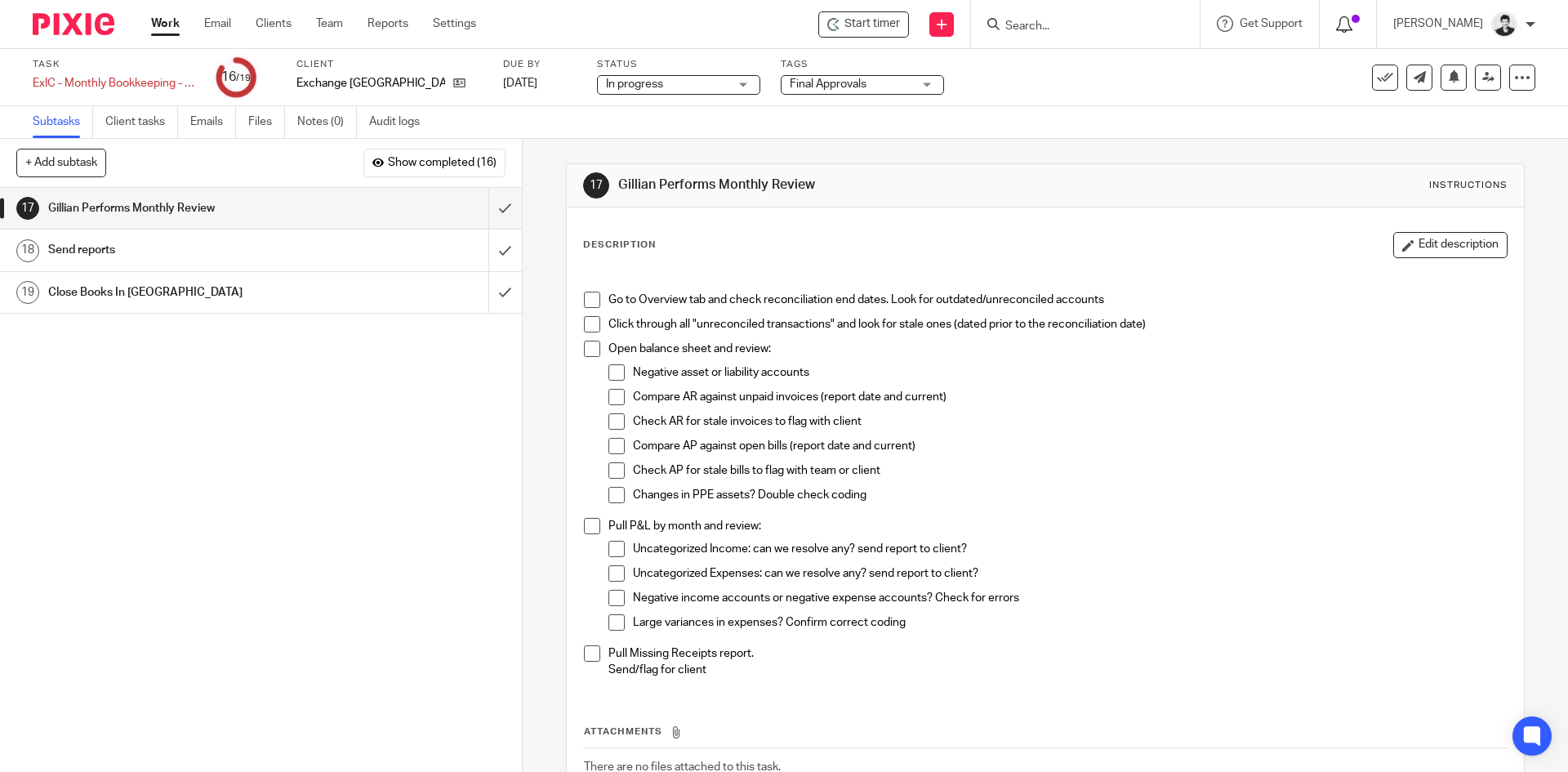
click at [1352, 28] on icon at bounding box center [1344, 25] width 17 height 17
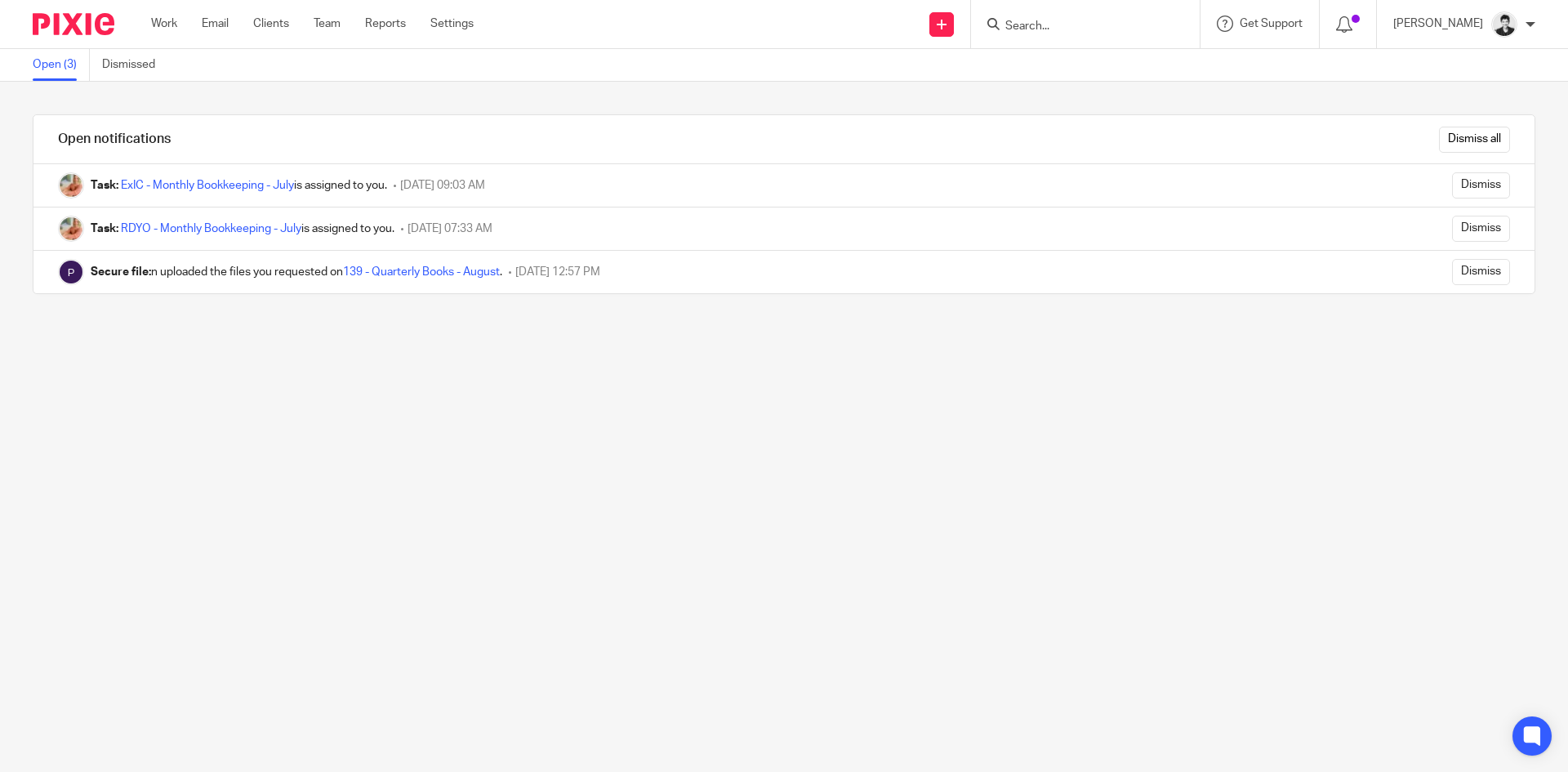
click at [1084, 31] on input "Search" at bounding box center [1077, 27] width 147 height 15
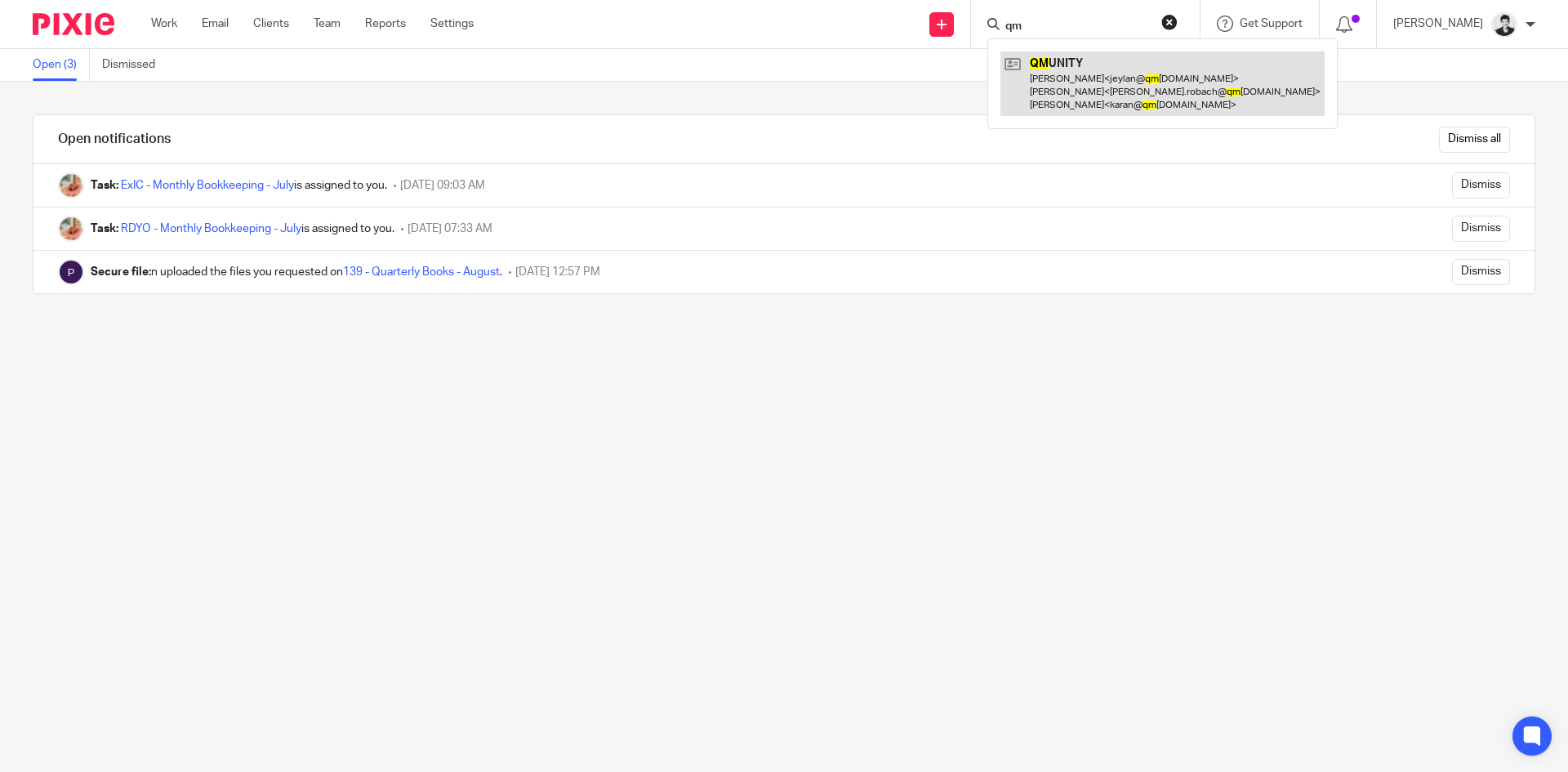
type input "qm"
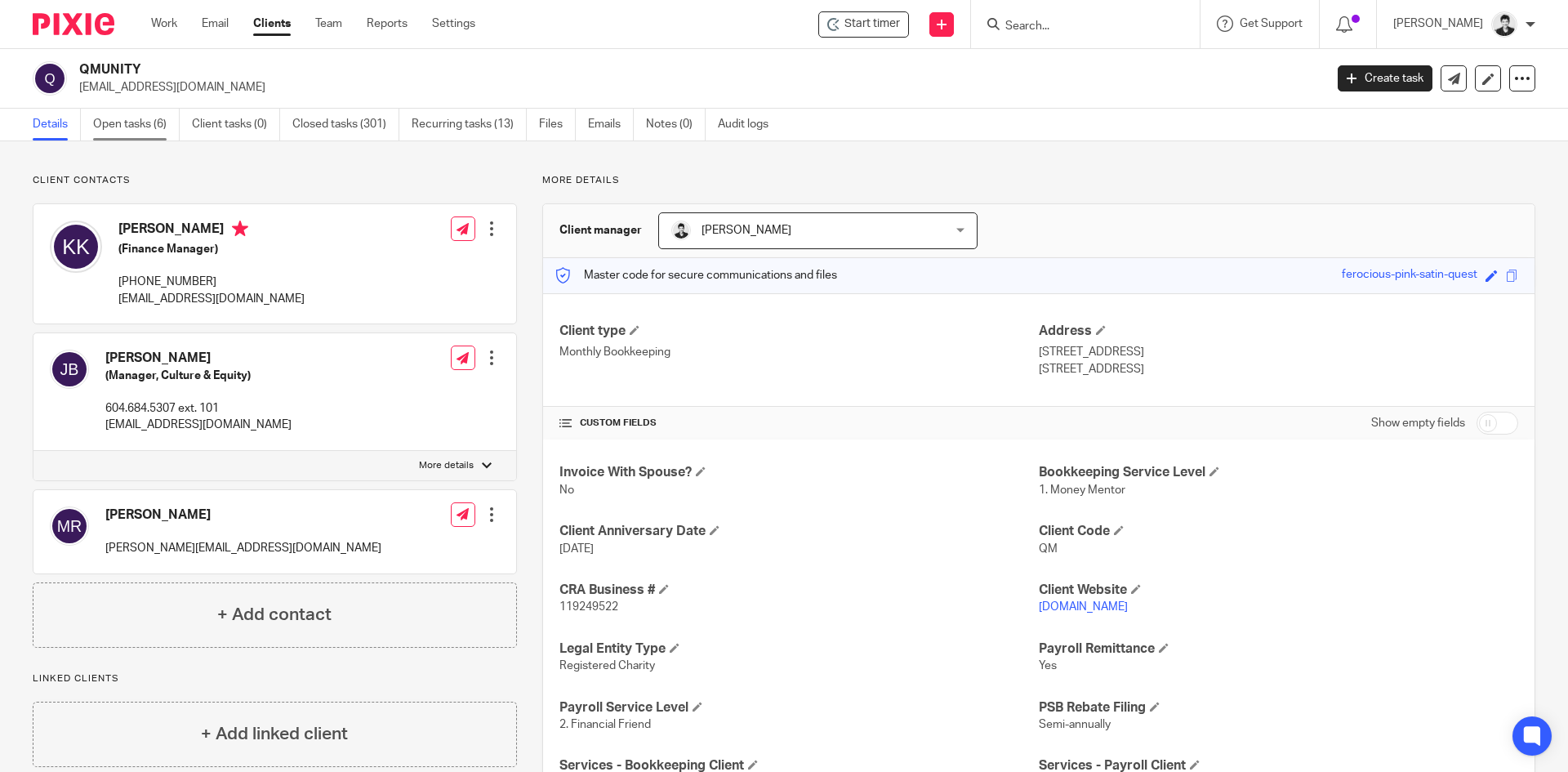
click at [129, 125] on link "Open tasks (6)" at bounding box center [137, 124] width 87 height 32
click at [566, 599] on p "119249522" at bounding box center [799, 607] width 479 height 17
copy span "119249522"
